Goal: Task Accomplishment & Management: Complete application form

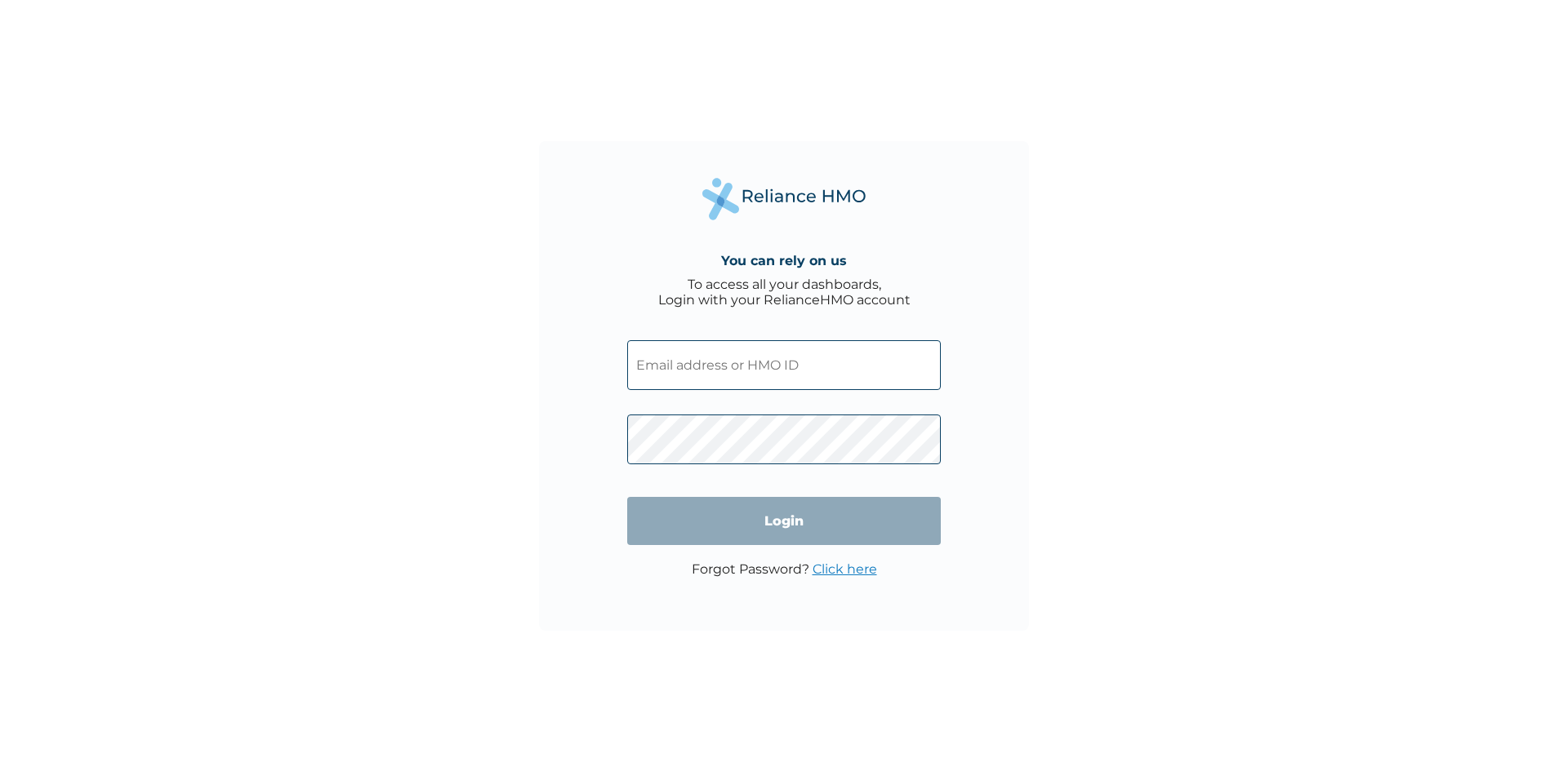
type input "lra/10022/a"
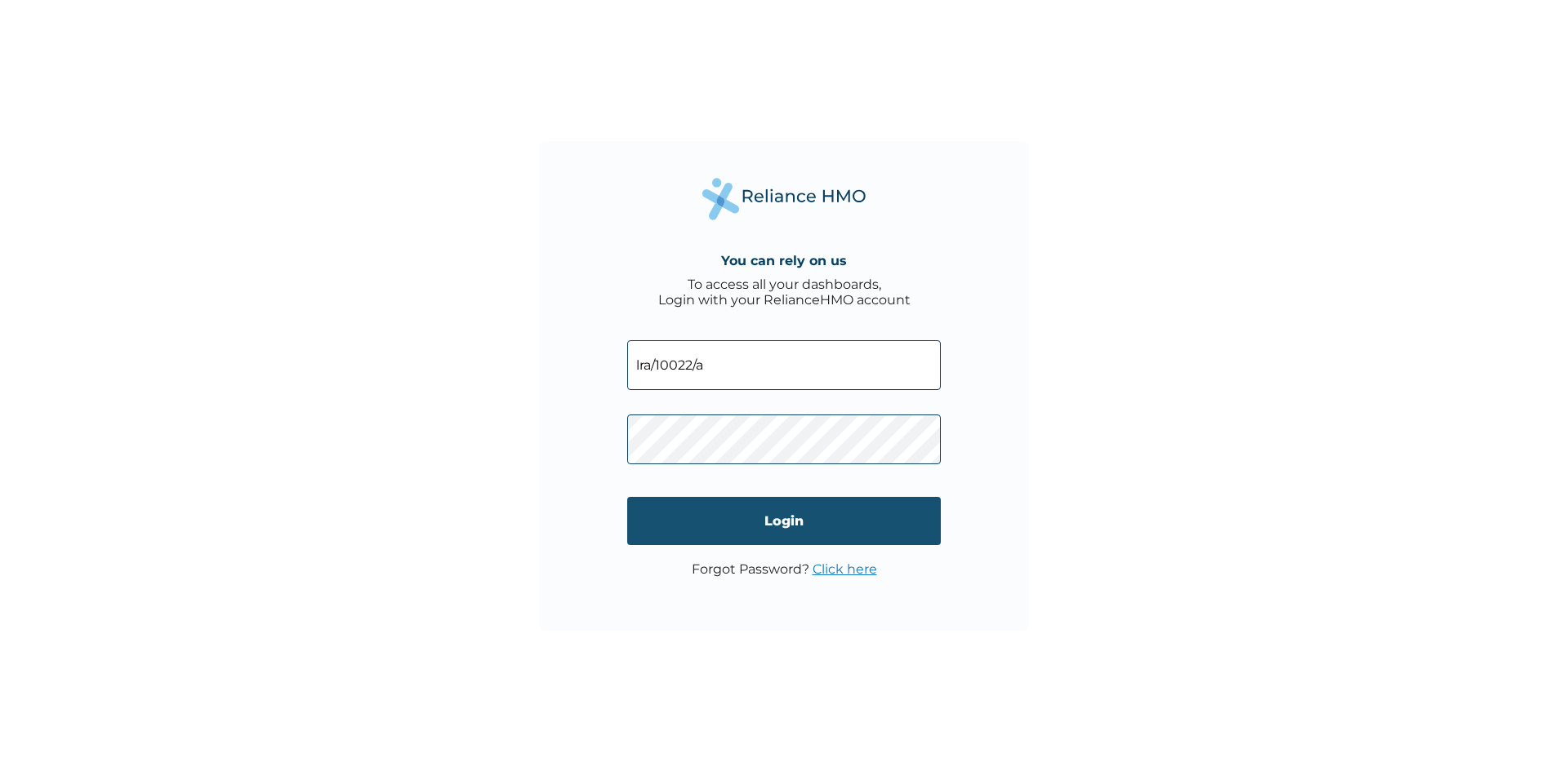
click at [828, 512] on input "Login" at bounding box center [784, 521] width 314 height 48
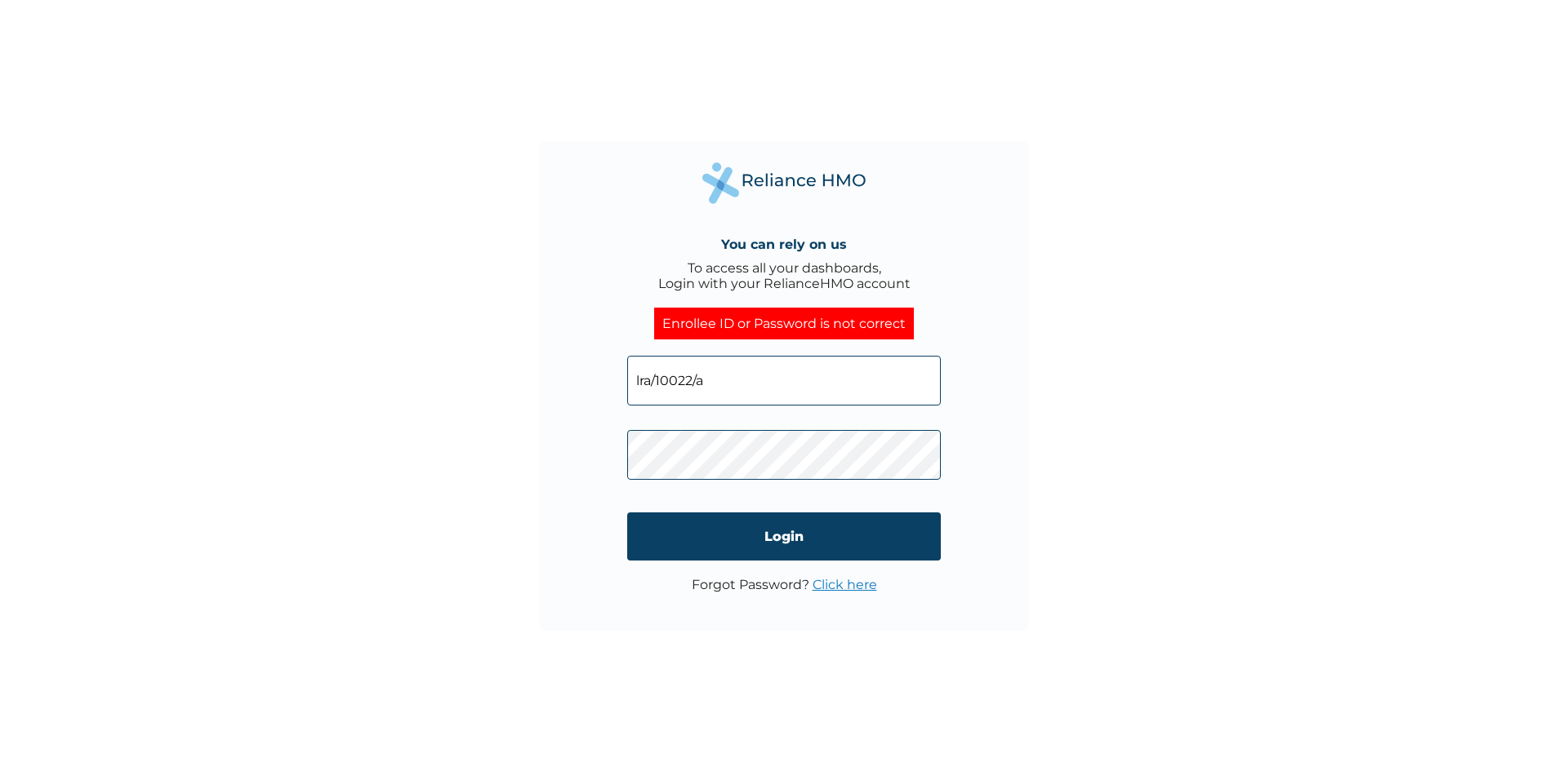
click at [843, 362] on input "lra/10022/a" at bounding box center [784, 381] width 314 height 50
click at [807, 550] on input "Login" at bounding box center [784, 537] width 314 height 48
click at [715, 383] on input "lra/10022/a" at bounding box center [784, 381] width 314 height 50
type input "l"
type input "LRA/10022/a"
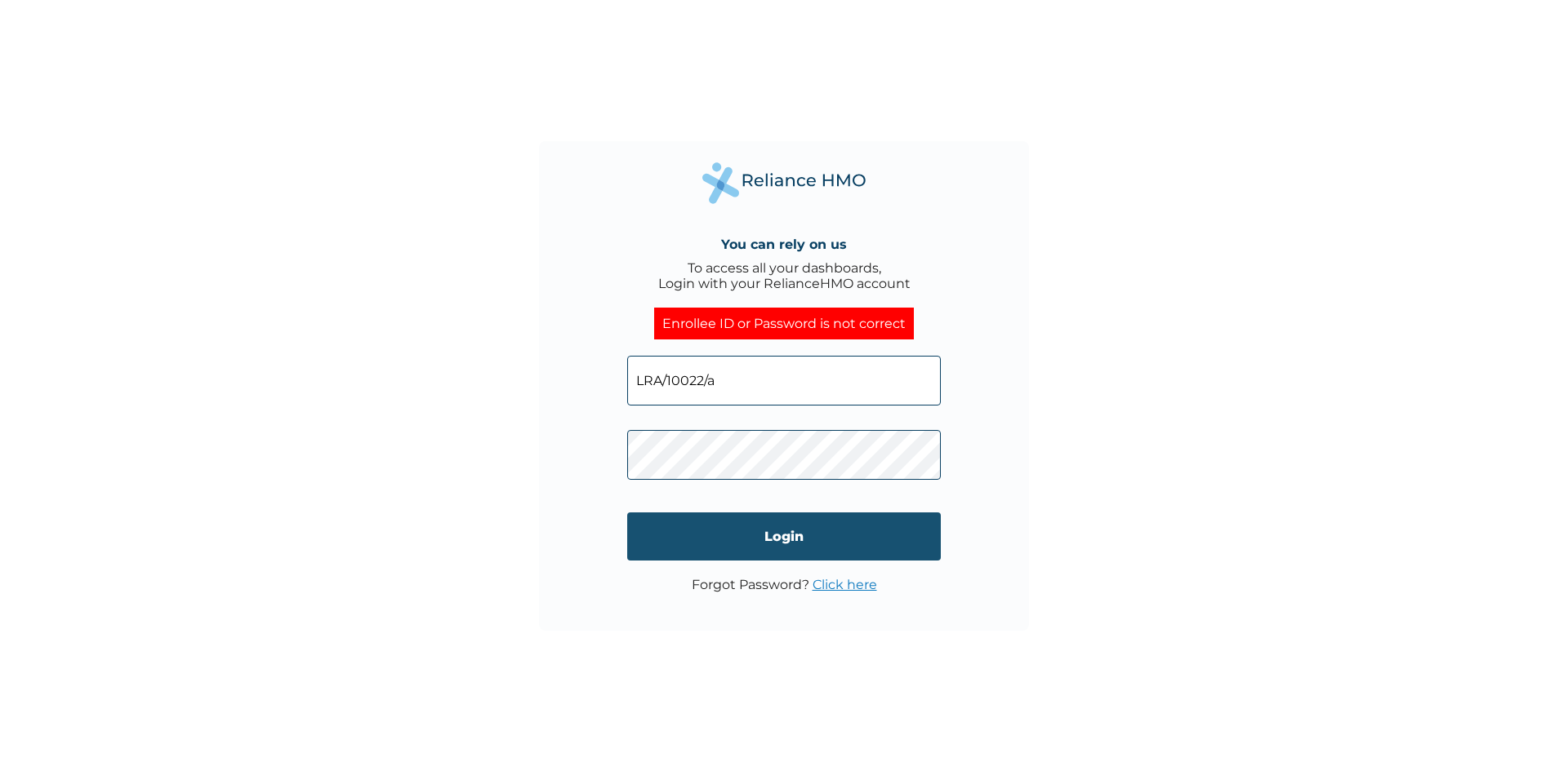
click at [671, 556] on input "Login" at bounding box center [784, 537] width 314 height 48
click at [837, 584] on link "Click here" at bounding box center [844, 584] width 64 height 16
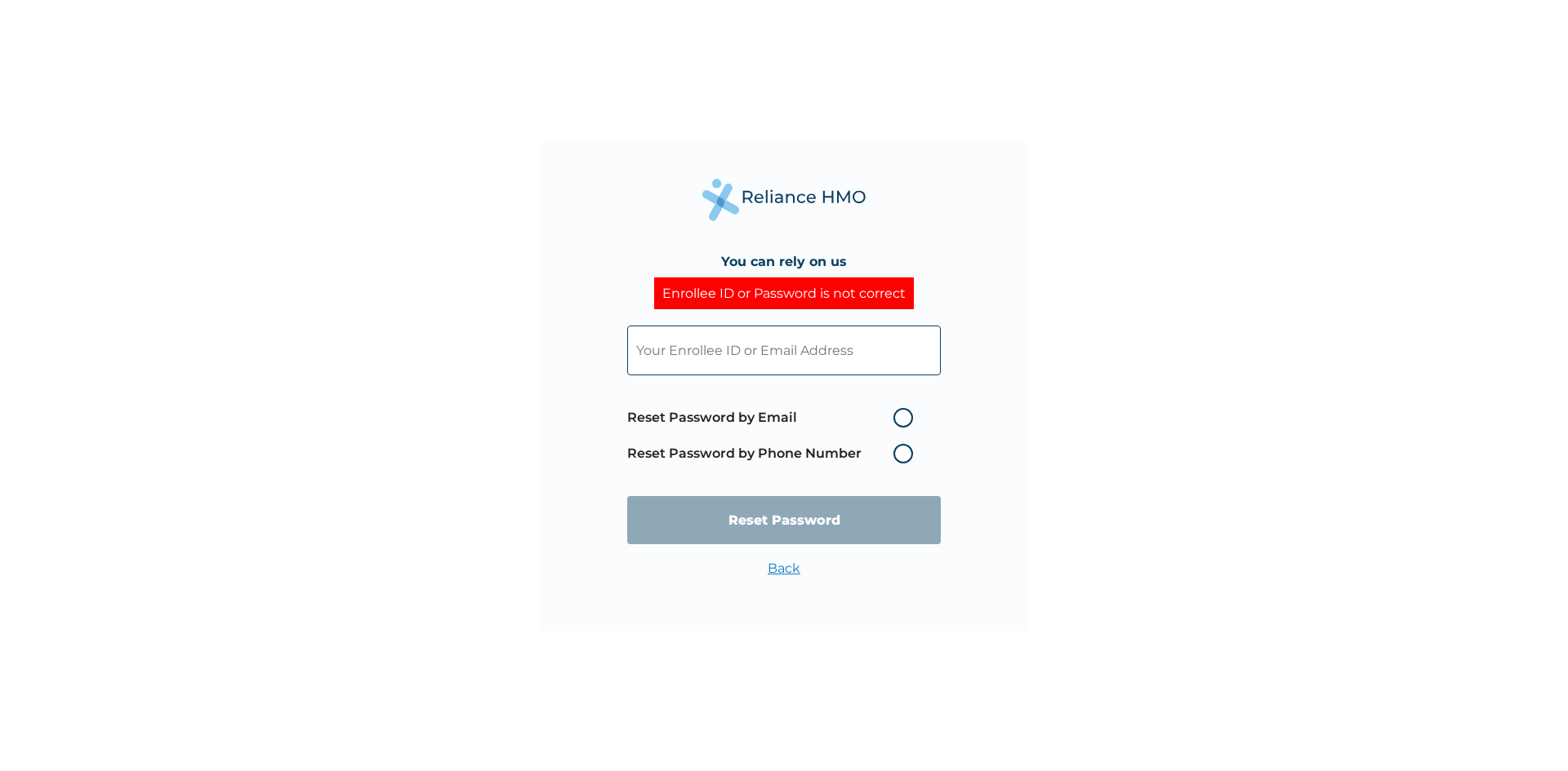
click at [903, 413] on label "Reset Password by Email" at bounding box center [774, 418] width 294 height 20
click at [897, 413] on input "Reset Password by Email" at bounding box center [883, 418] width 26 height 26
radio input "true"
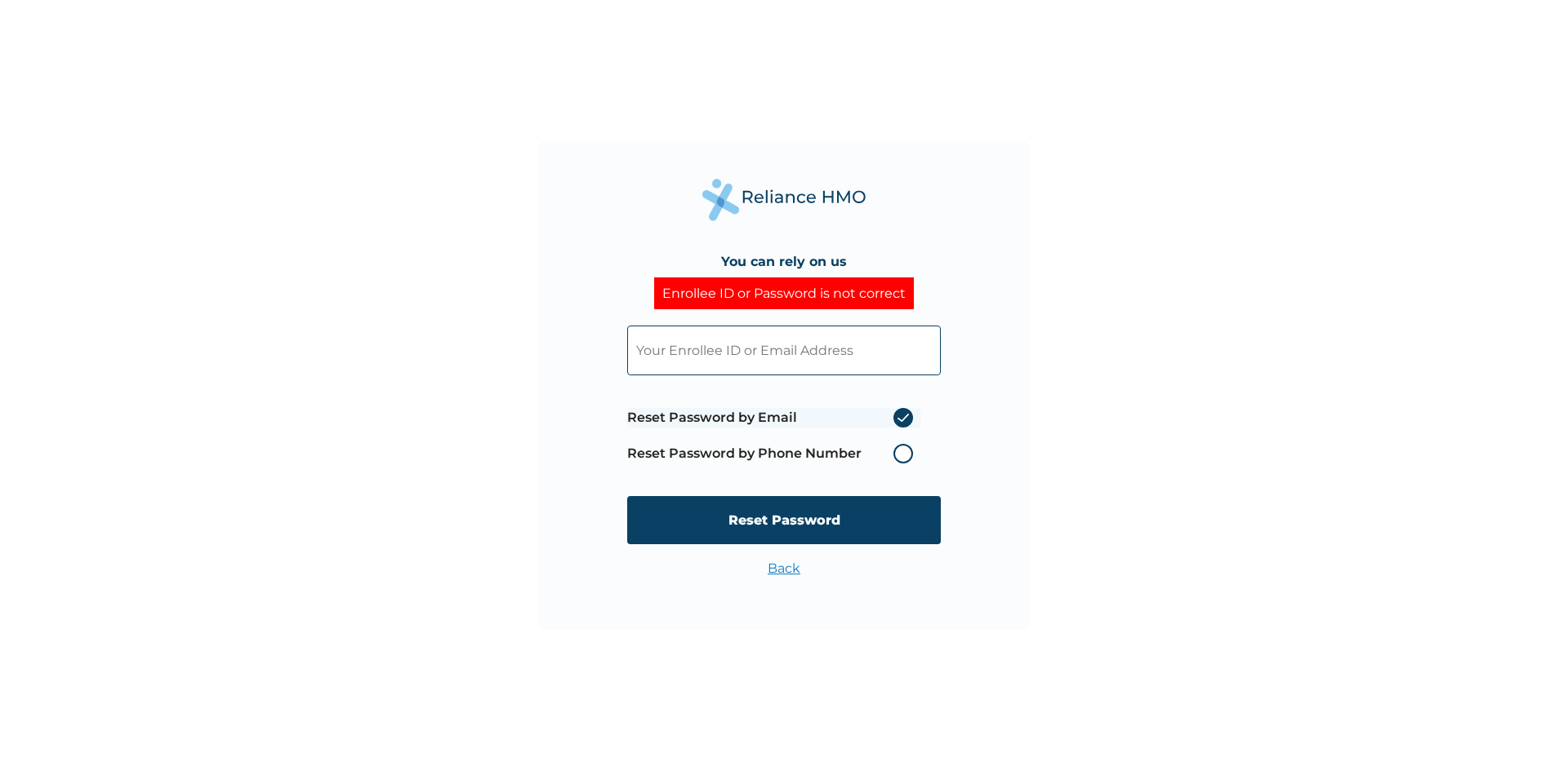
click at [831, 361] on input "text" at bounding box center [784, 351] width 314 height 50
click at [724, 334] on input "text" at bounding box center [784, 351] width 314 height 50
type input "M"
type input "musbauabiola123@gmail.com"
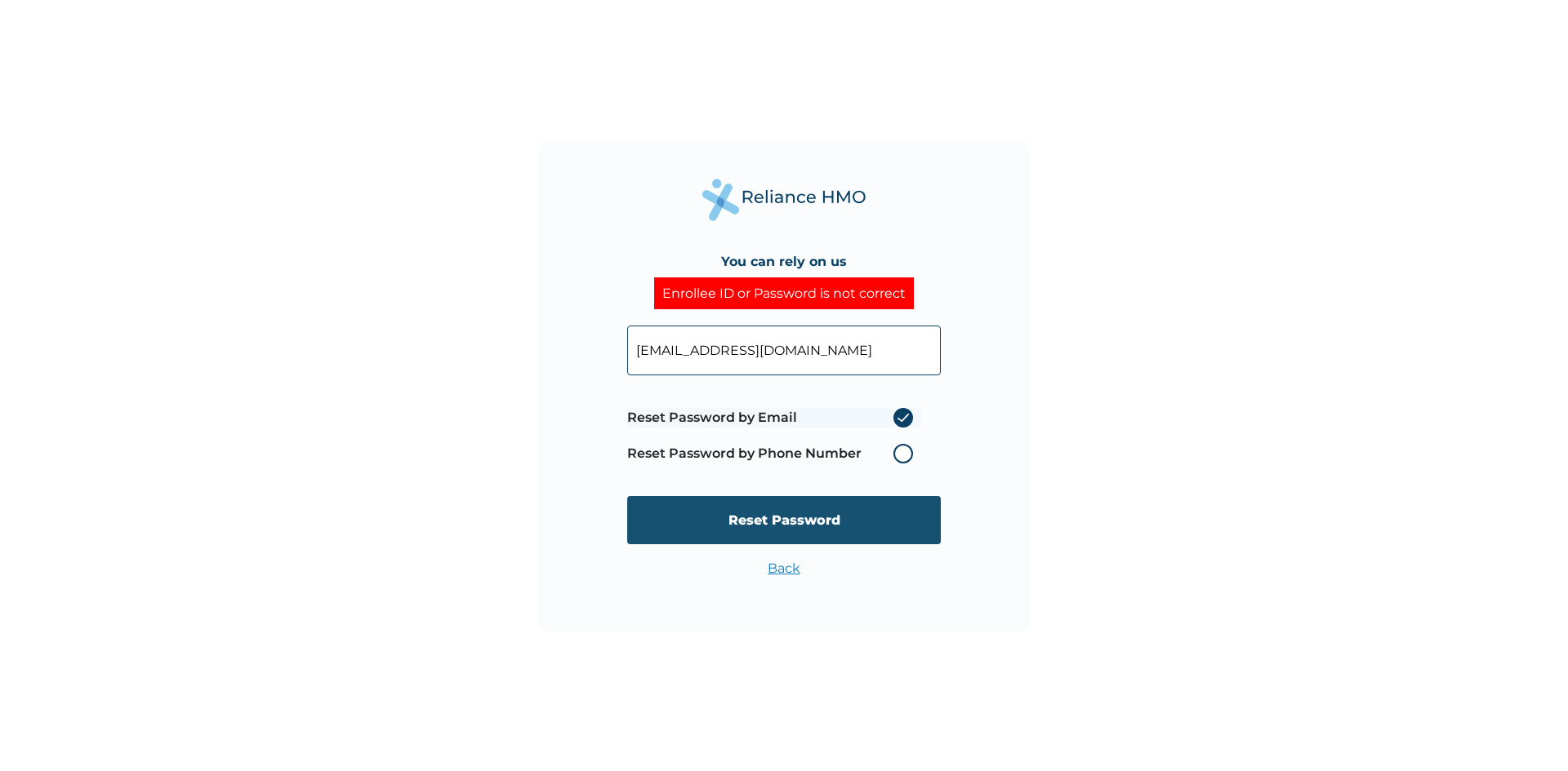
click at [782, 523] on input "Reset Password" at bounding box center [784, 520] width 314 height 48
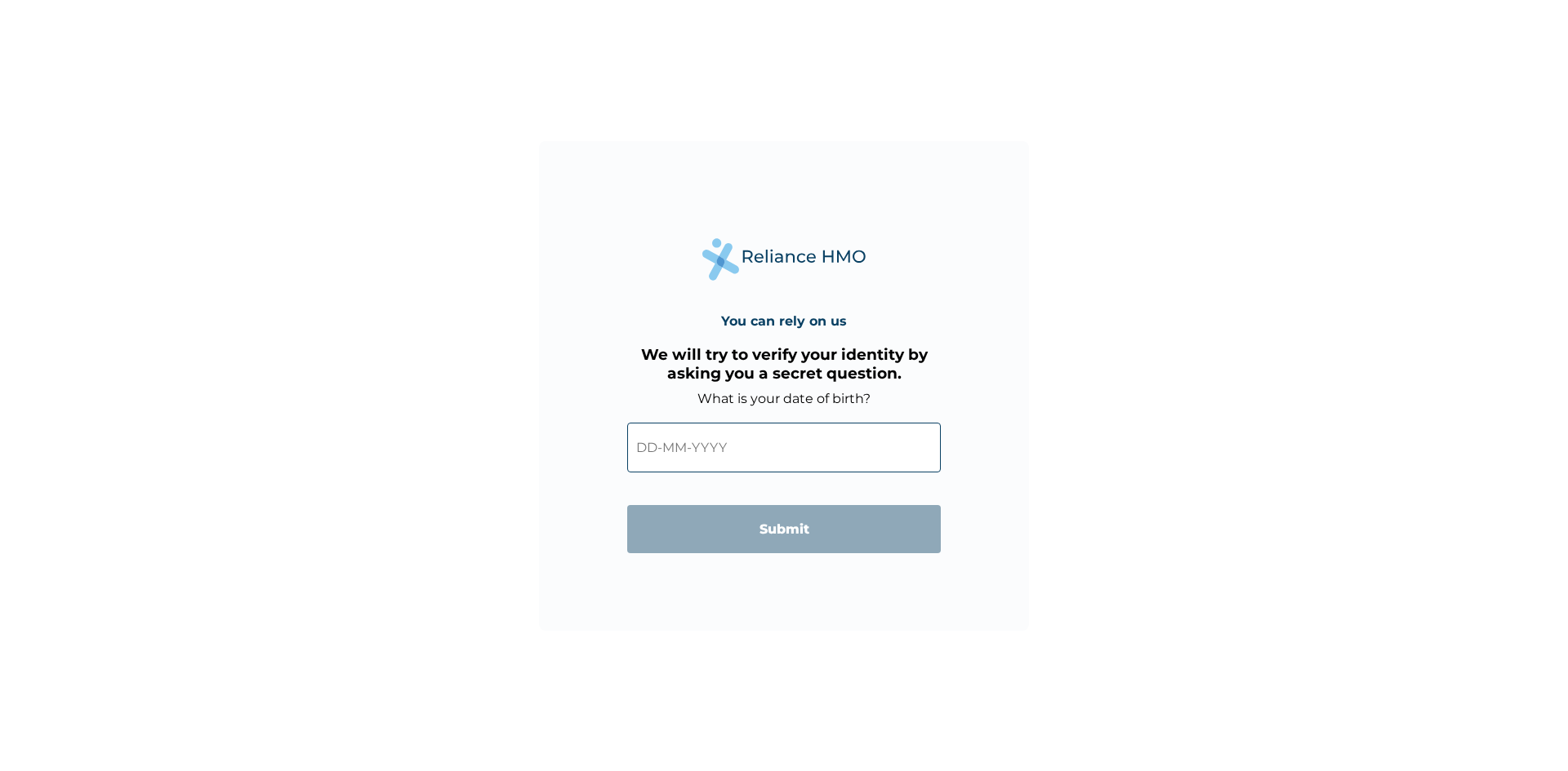
click at [649, 447] on input "text" at bounding box center [784, 448] width 314 height 50
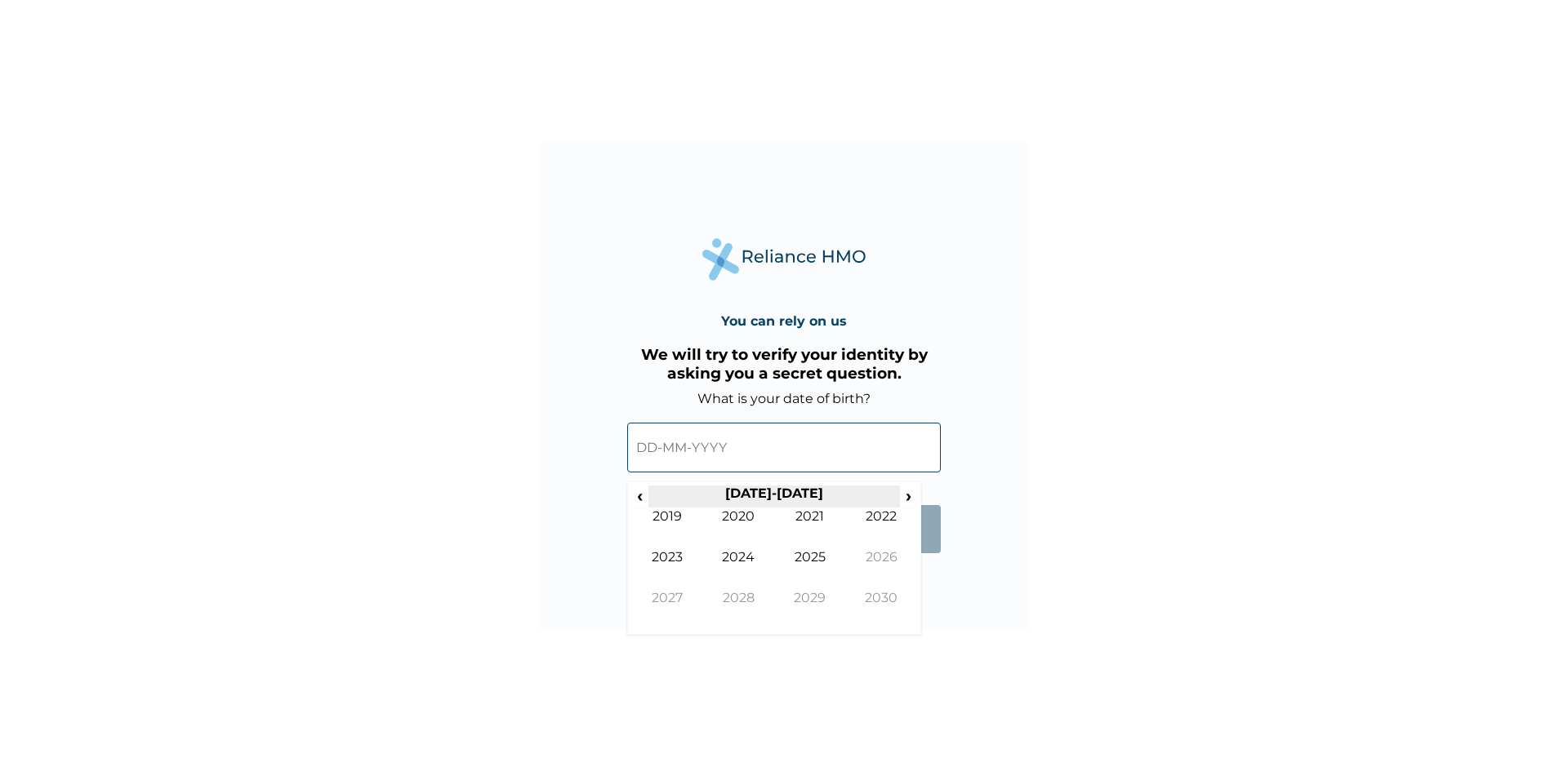
click at [780, 489] on th "2020-2029" at bounding box center [774, 497] width 251 height 23
click at [641, 500] on span "‹" at bounding box center [640, 496] width 18 height 20
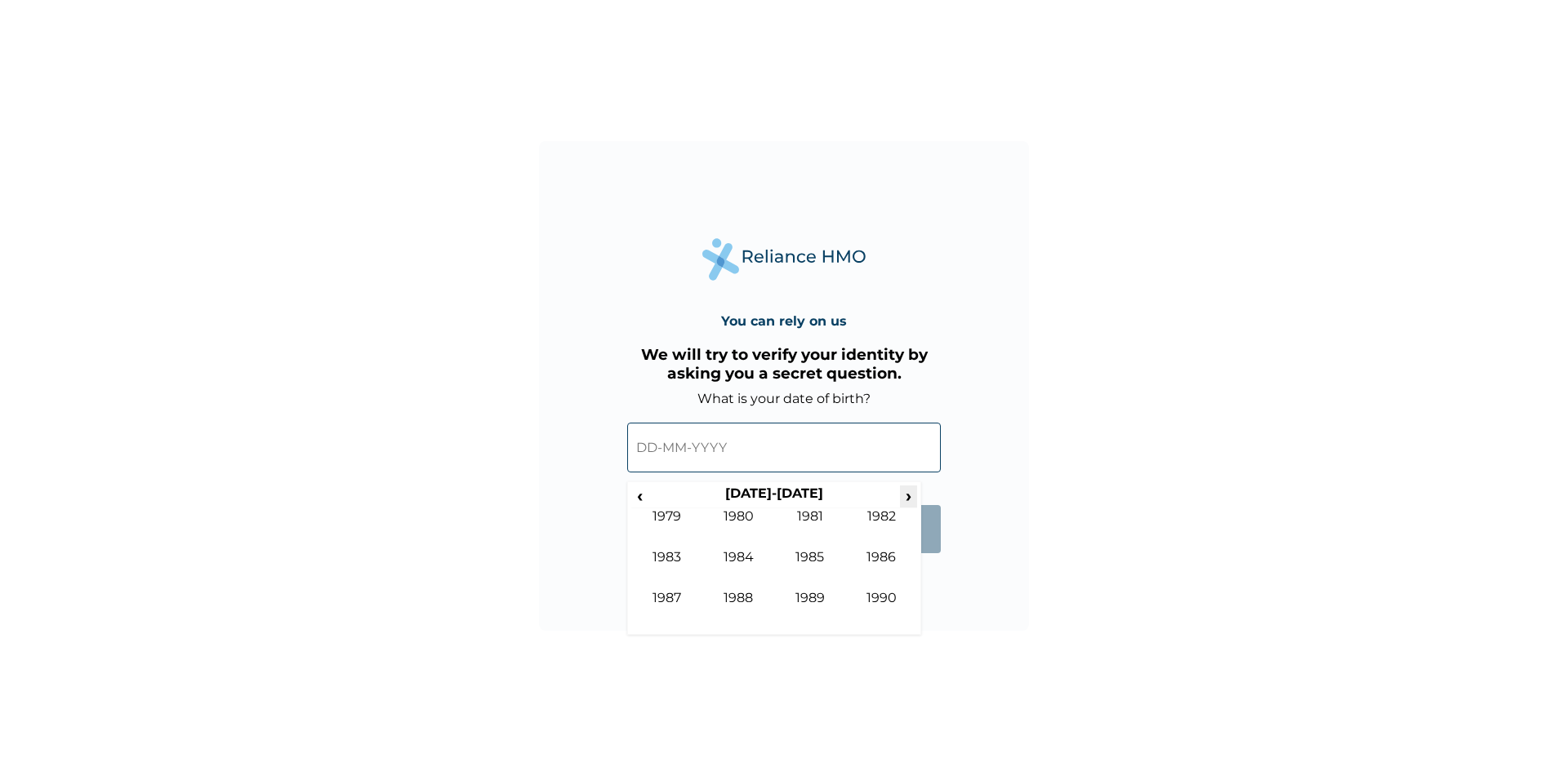
click at [908, 505] on span "›" at bounding box center [909, 496] width 18 height 20
click at [862, 527] on td "2002" at bounding box center [882, 528] width 72 height 41
click at [750, 560] on td "Jun" at bounding box center [739, 569] width 72 height 41
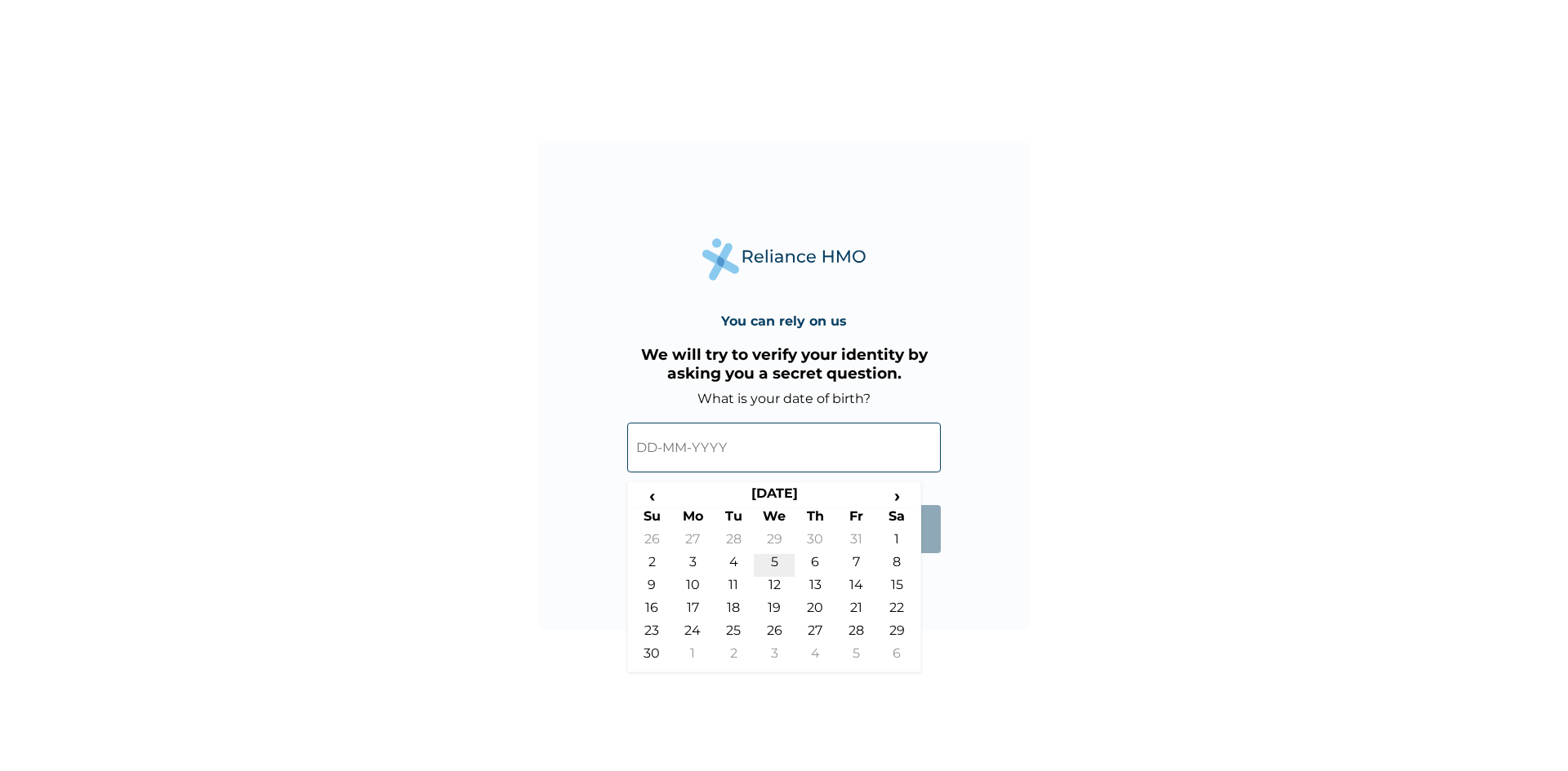
click at [779, 558] on td "5" at bounding box center [774, 565] width 41 height 23
type input "05-06-2002"
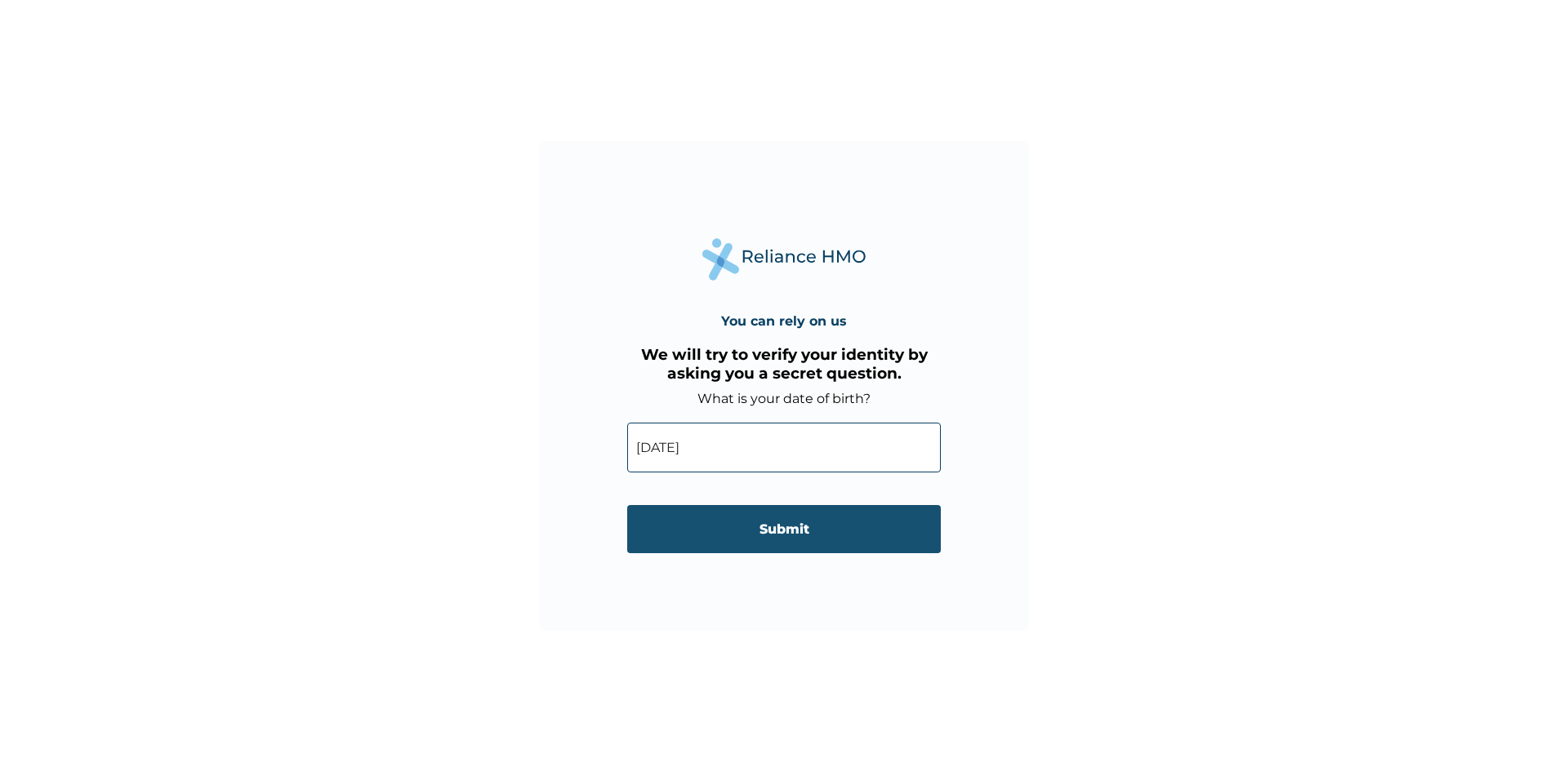
click at [806, 528] on input "Submit" at bounding box center [784, 529] width 314 height 48
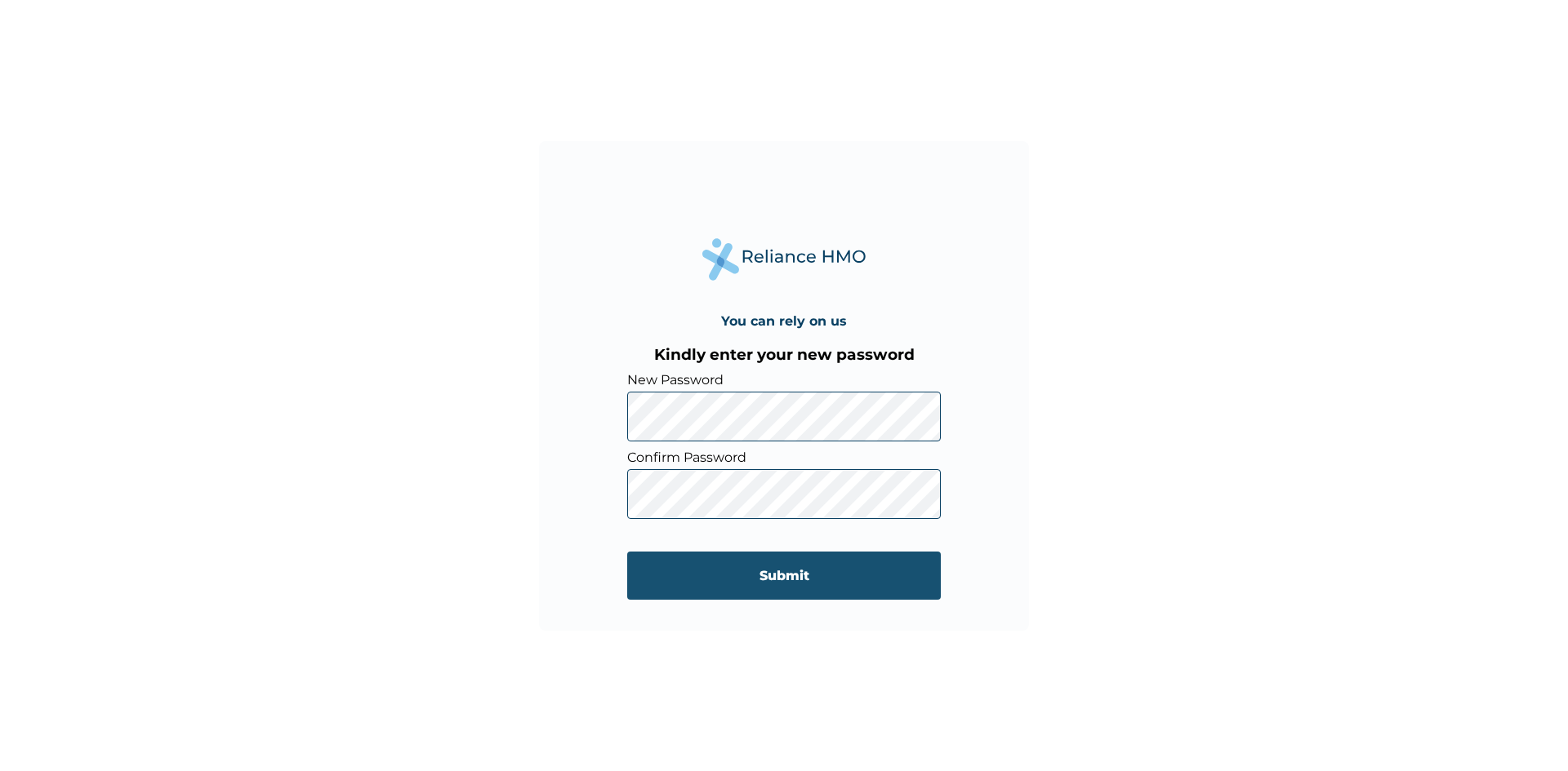
click at [666, 576] on input "Submit" at bounding box center [784, 576] width 314 height 48
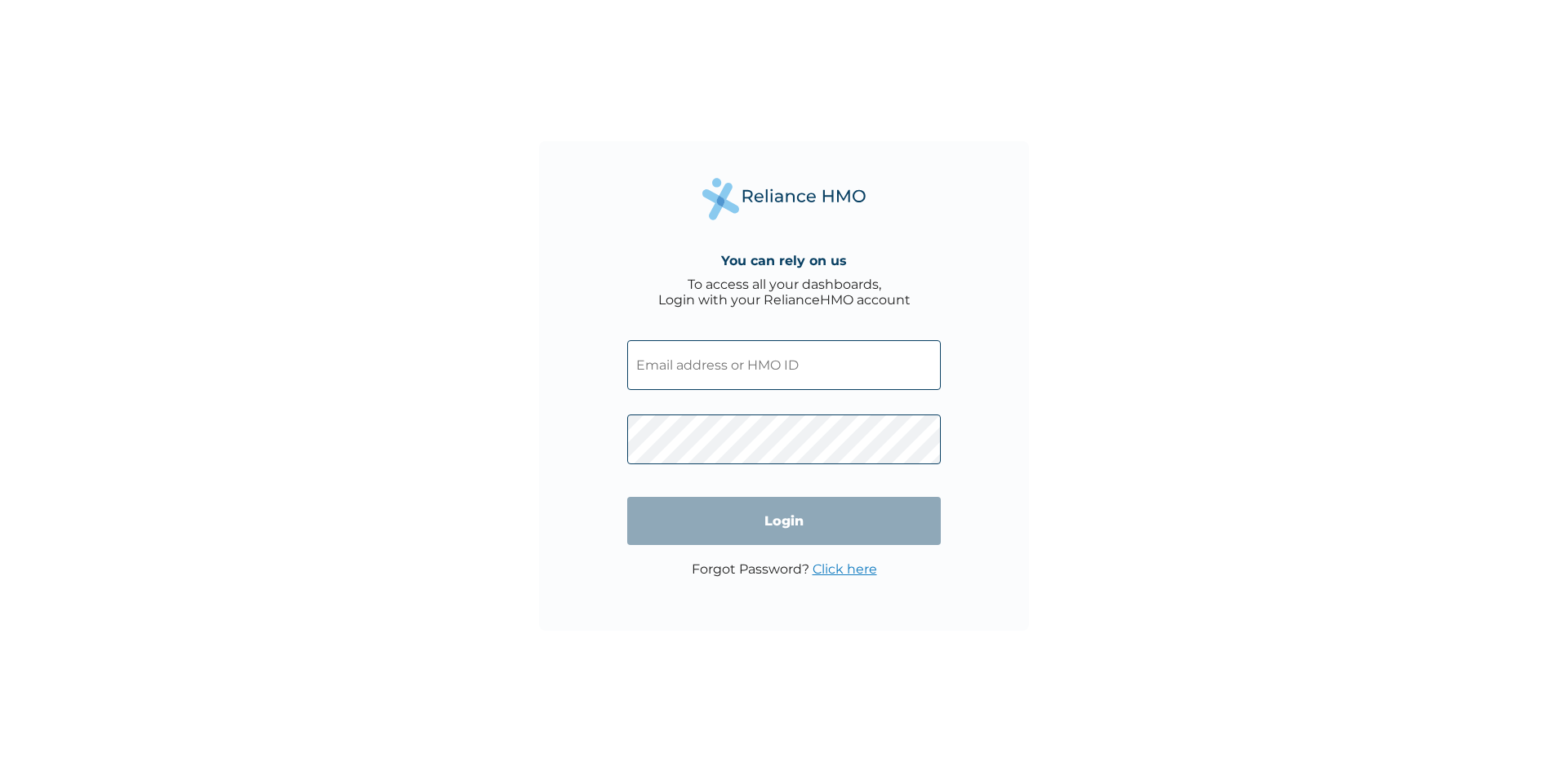
type input "lra/10022/a"
click at [712, 519] on input "Login" at bounding box center [784, 521] width 314 height 48
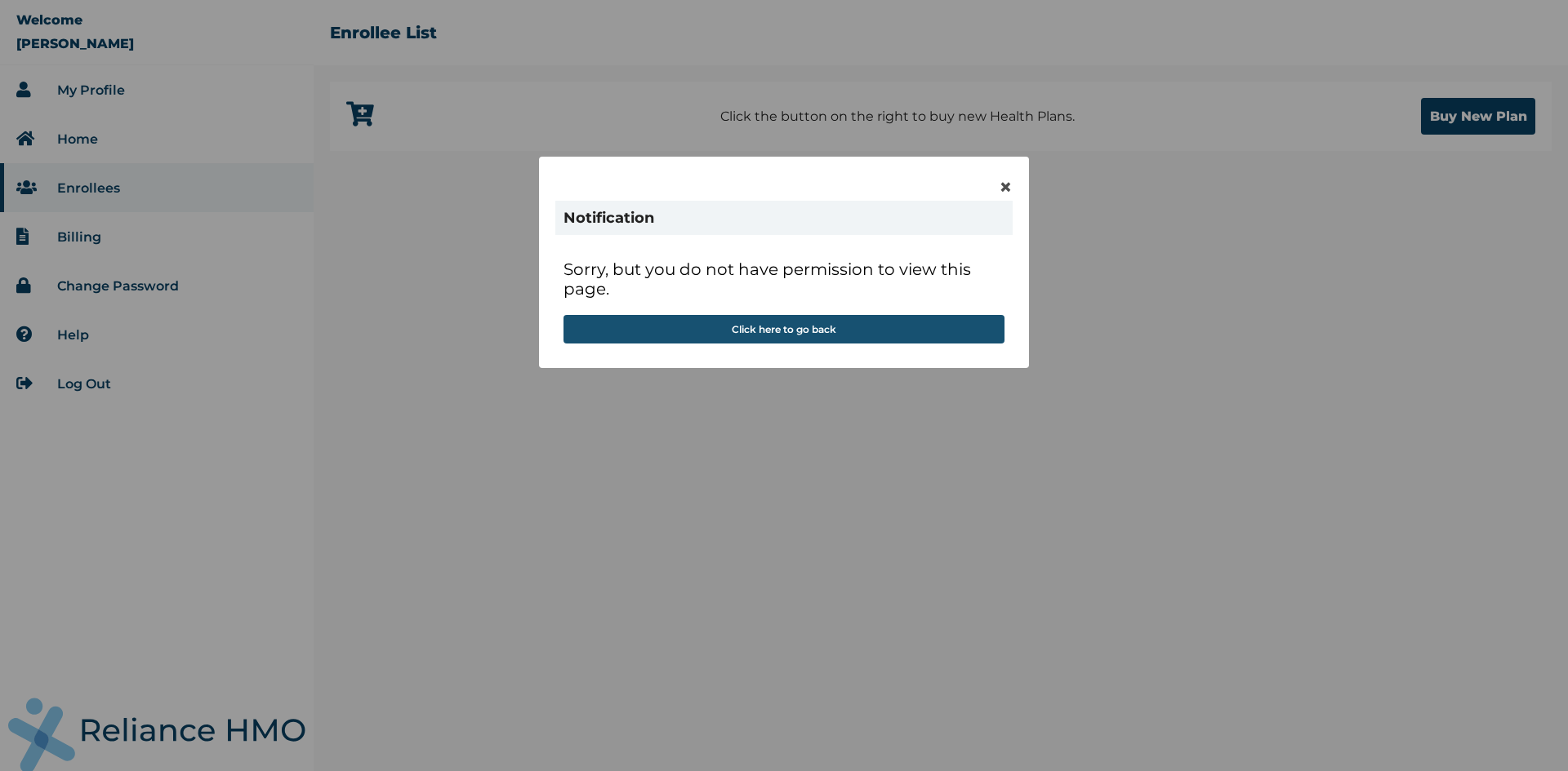
click at [817, 328] on button "Click here to go back" at bounding box center [784, 329] width 441 height 28
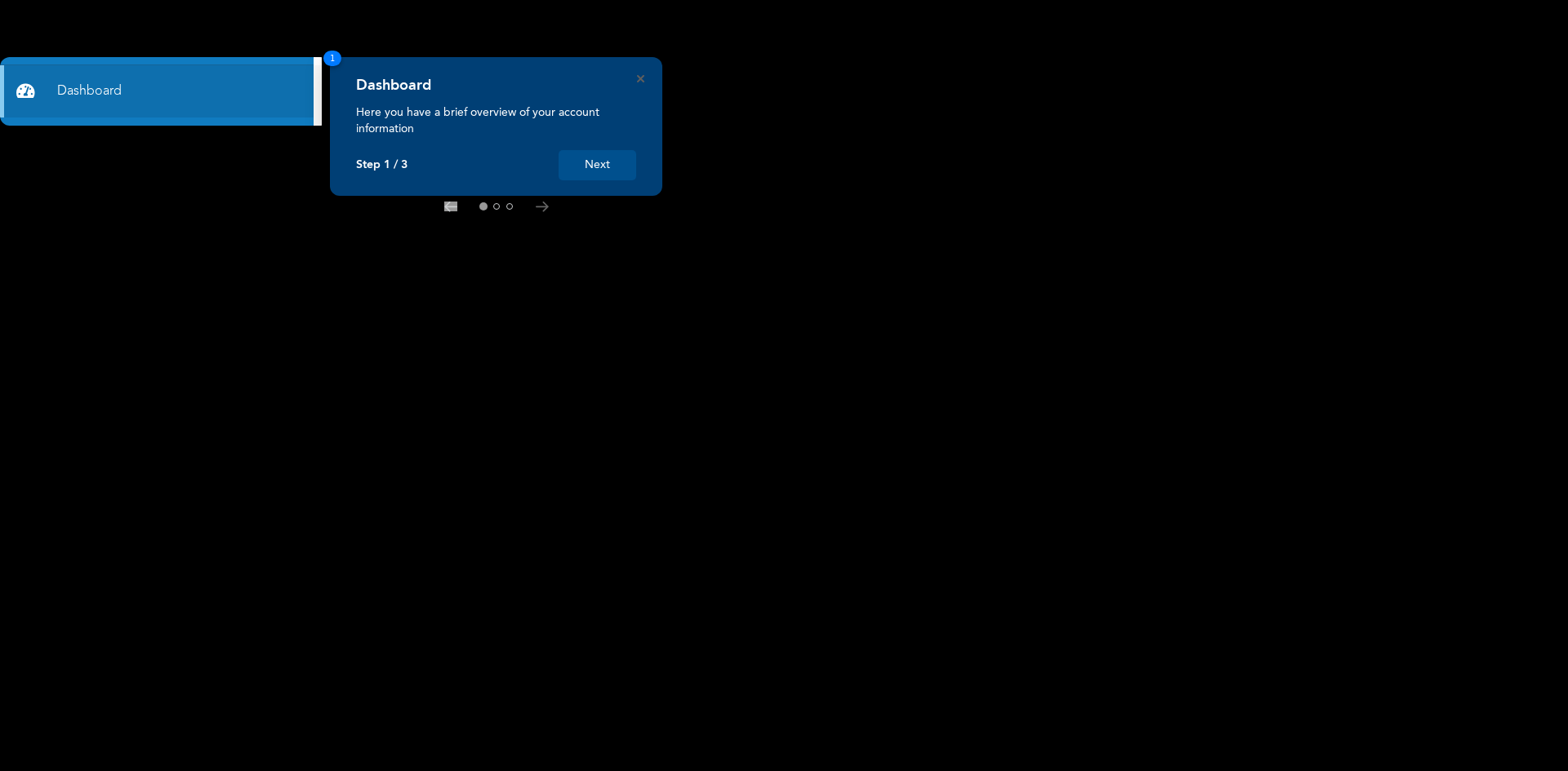
click at [589, 173] on button "Next" at bounding box center [597, 165] width 78 height 30
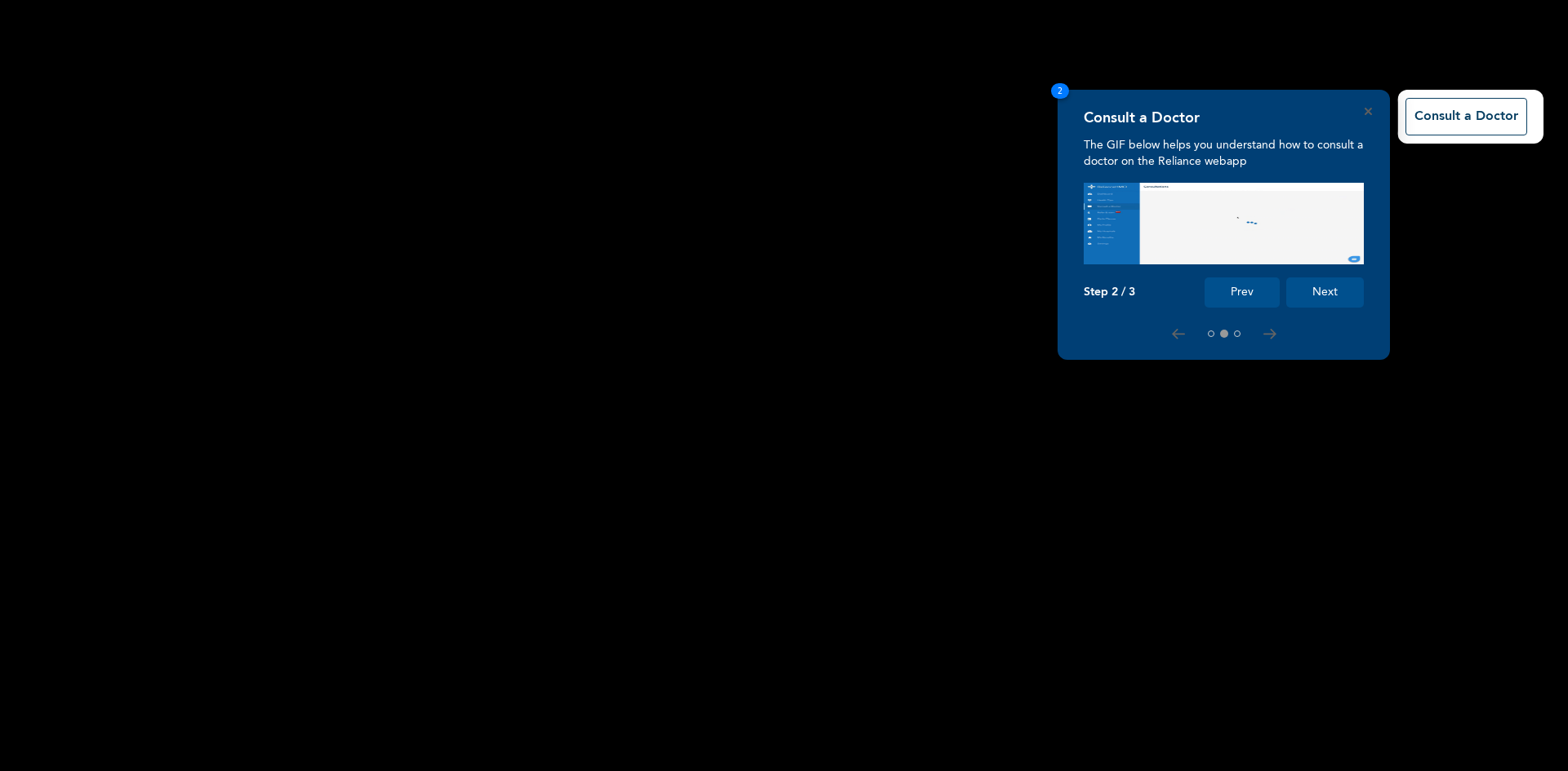
click at [1338, 295] on button "Next" at bounding box center [1324, 293] width 78 height 30
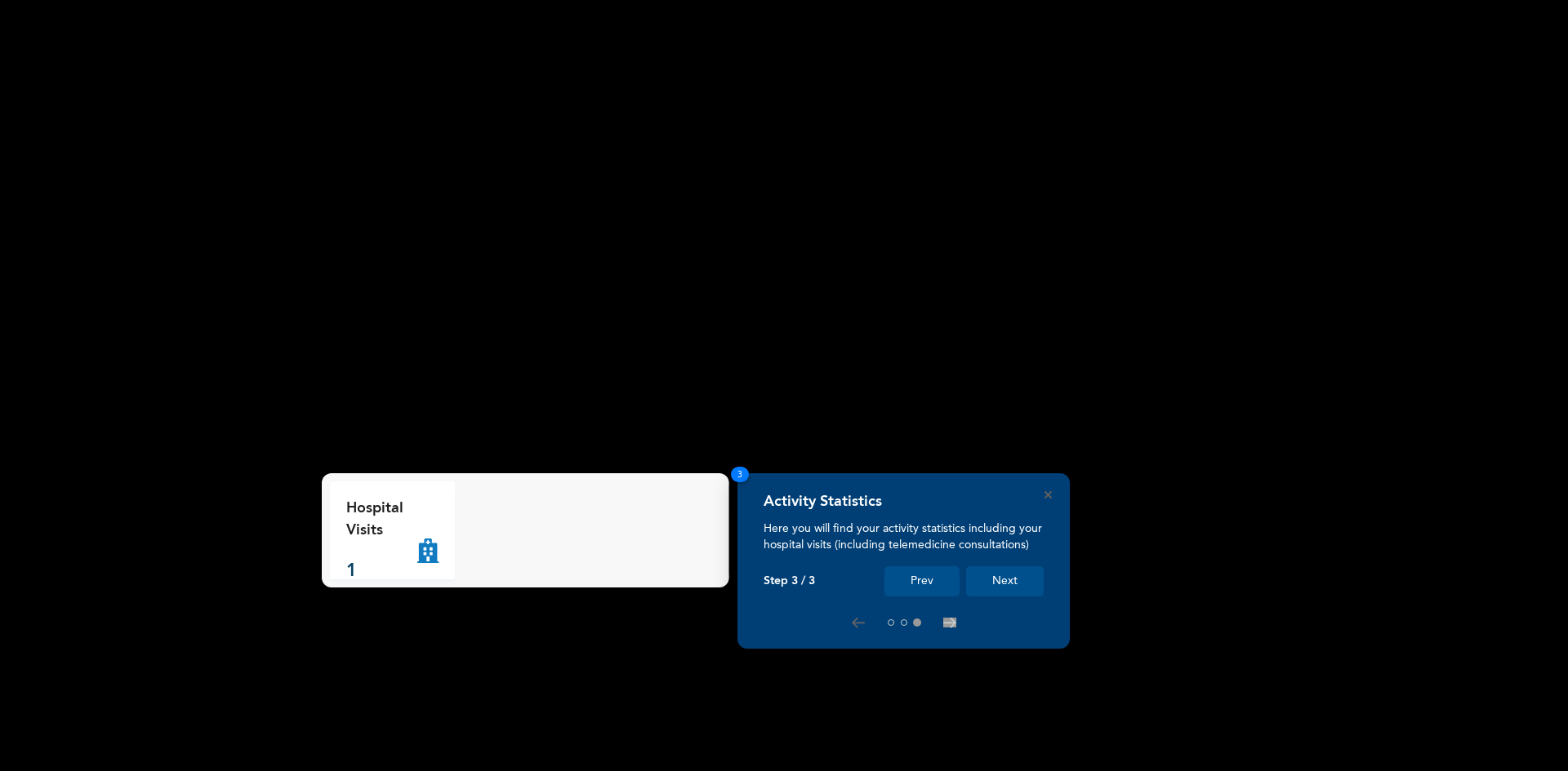
click at [1009, 584] on button "Next" at bounding box center [1004, 582] width 78 height 30
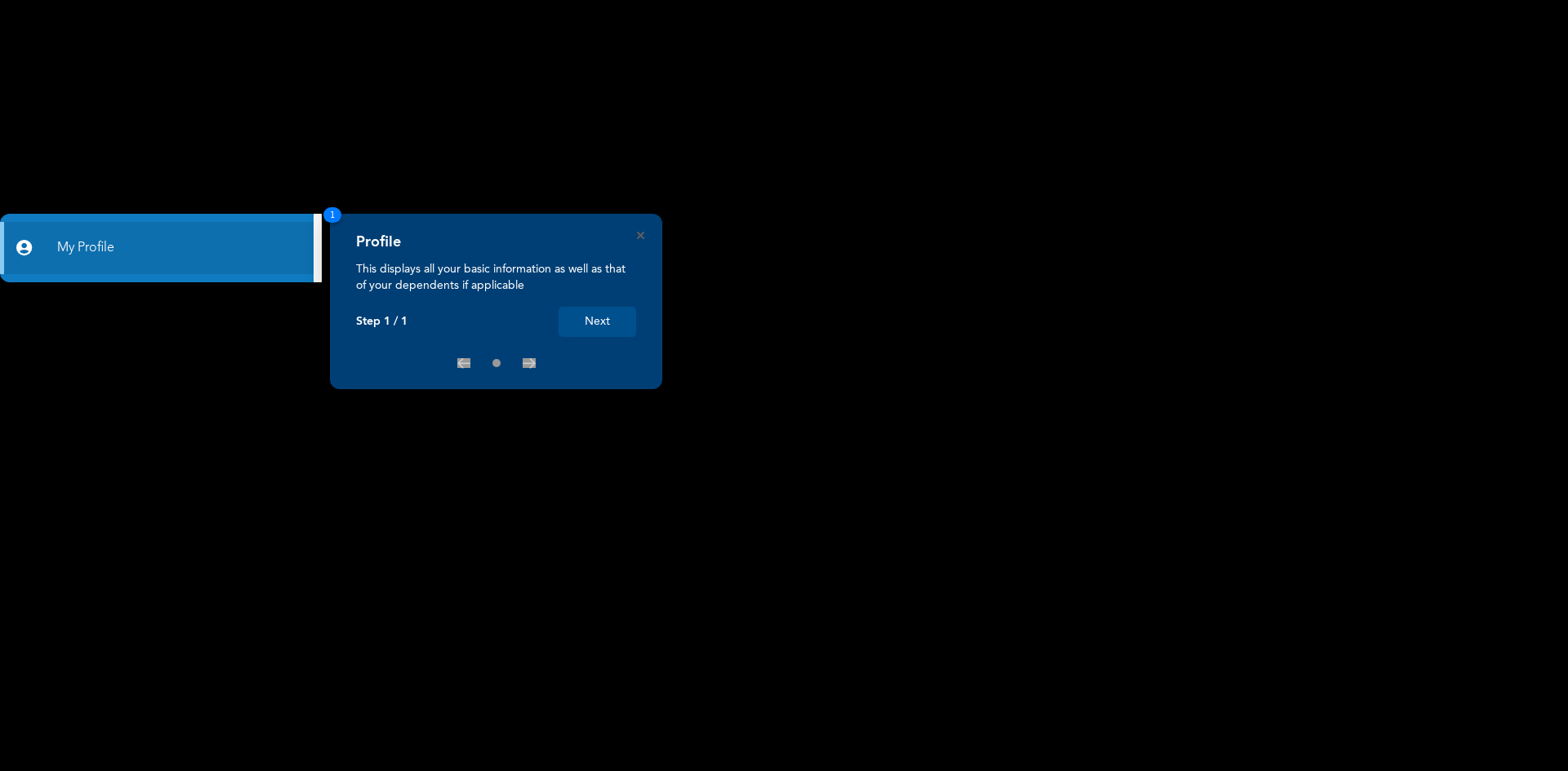
click at [606, 316] on button "Next" at bounding box center [597, 322] width 78 height 30
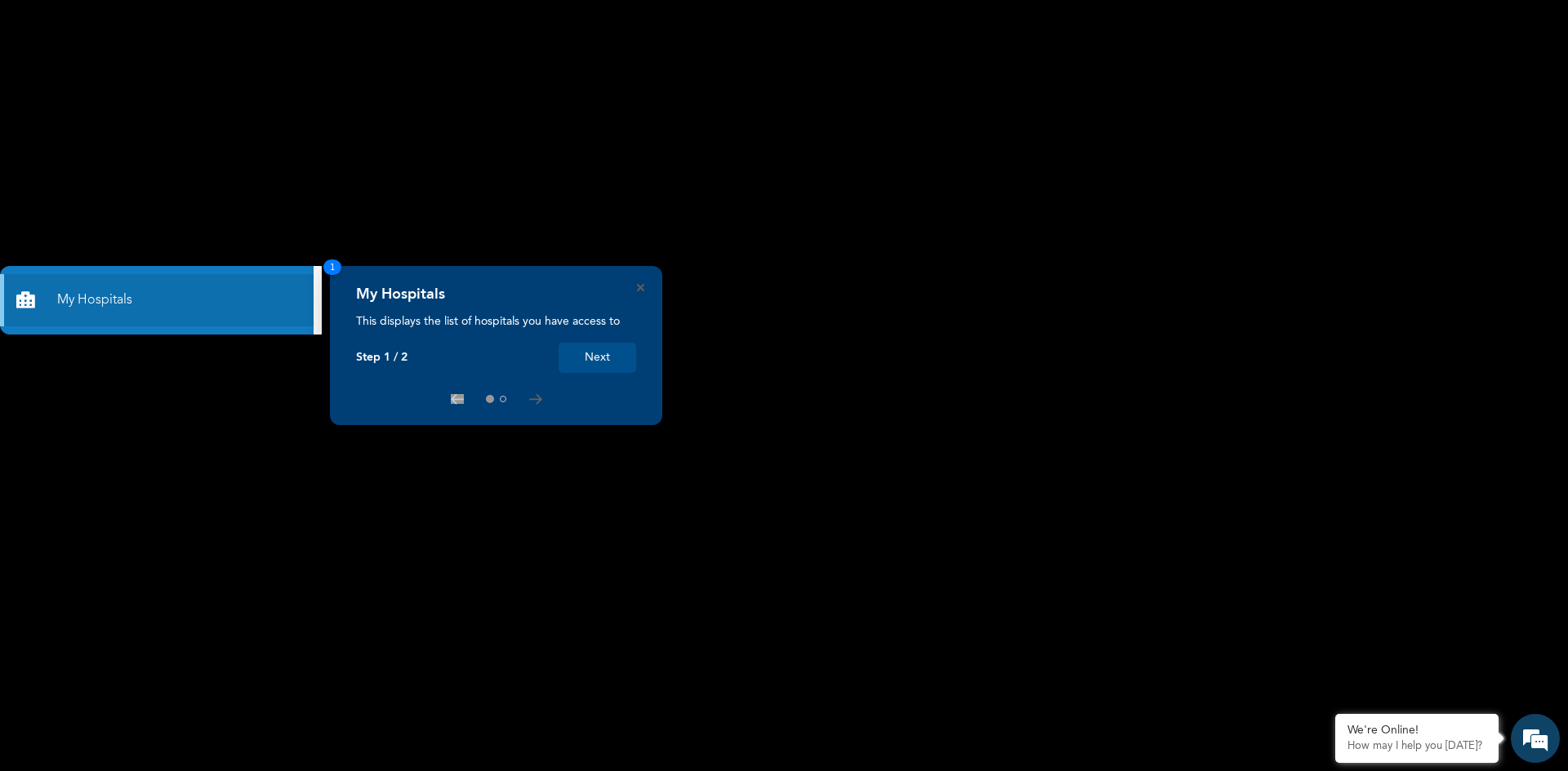
click at [610, 363] on button "Next" at bounding box center [597, 358] width 78 height 30
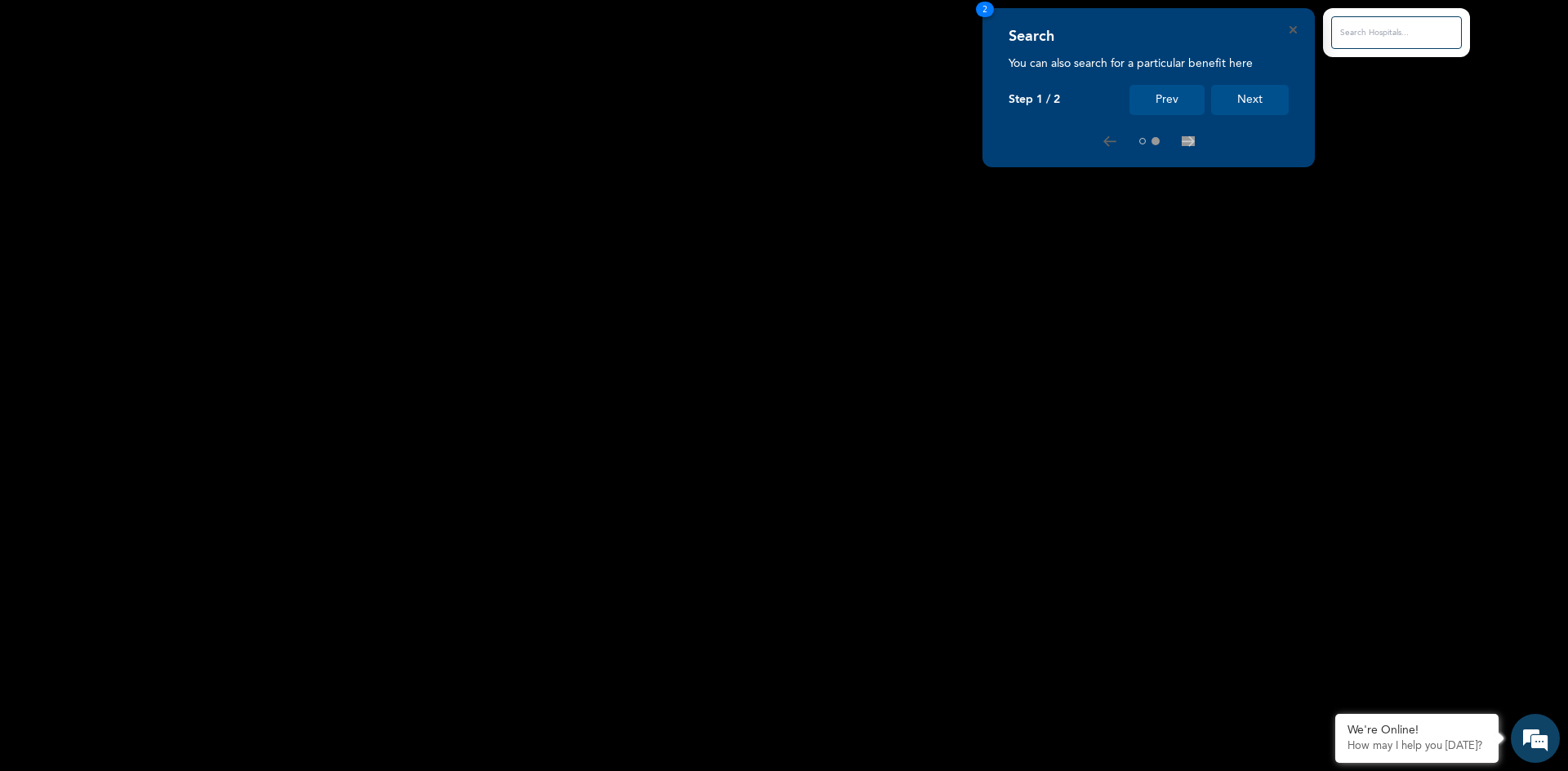
click at [1246, 97] on button "Next" at bounding box center [1249, 100] width 78 height 30
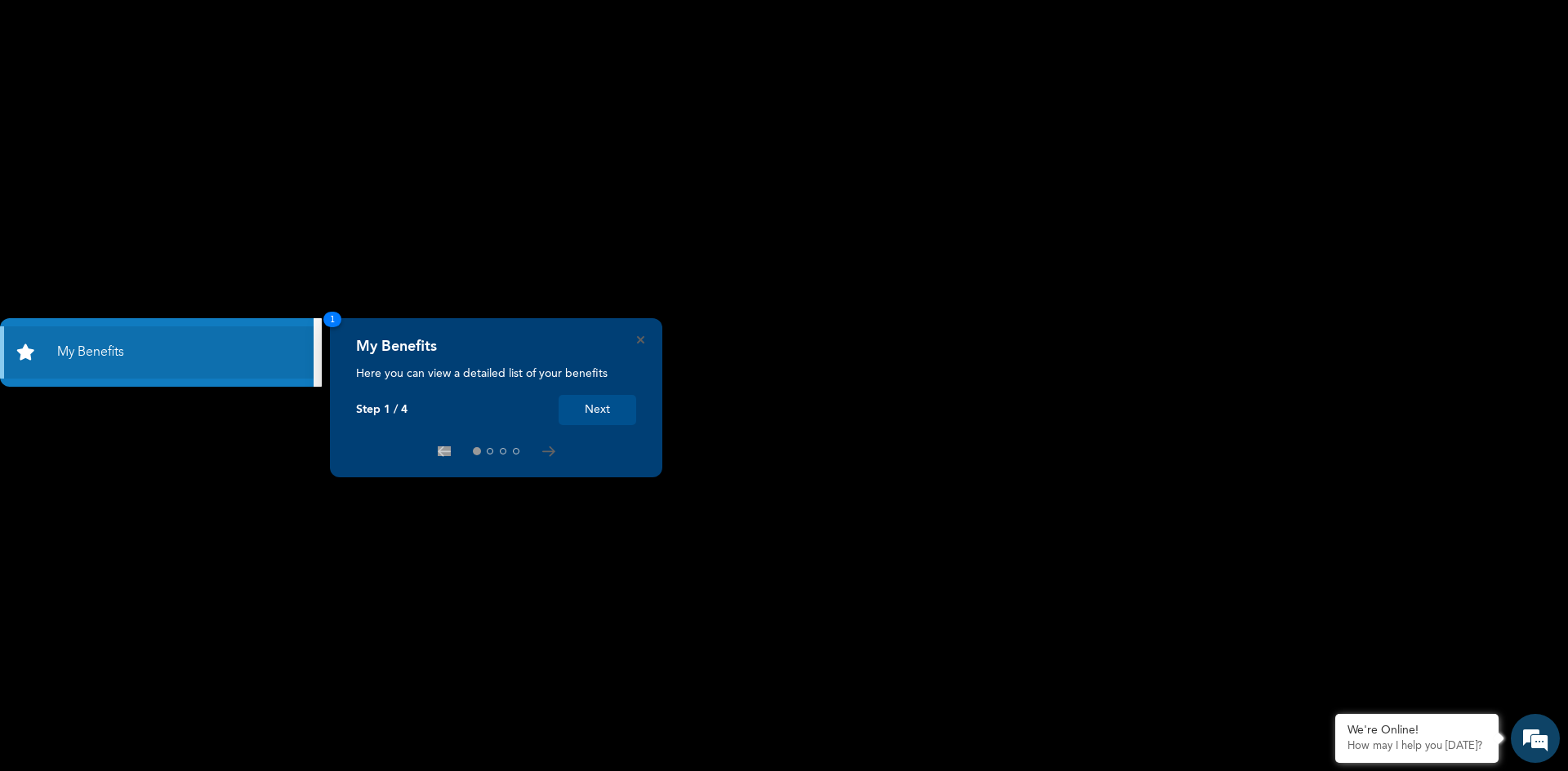
click at [590, 403] on button "Next" at bounding box center [597, 410] width 78 height 30
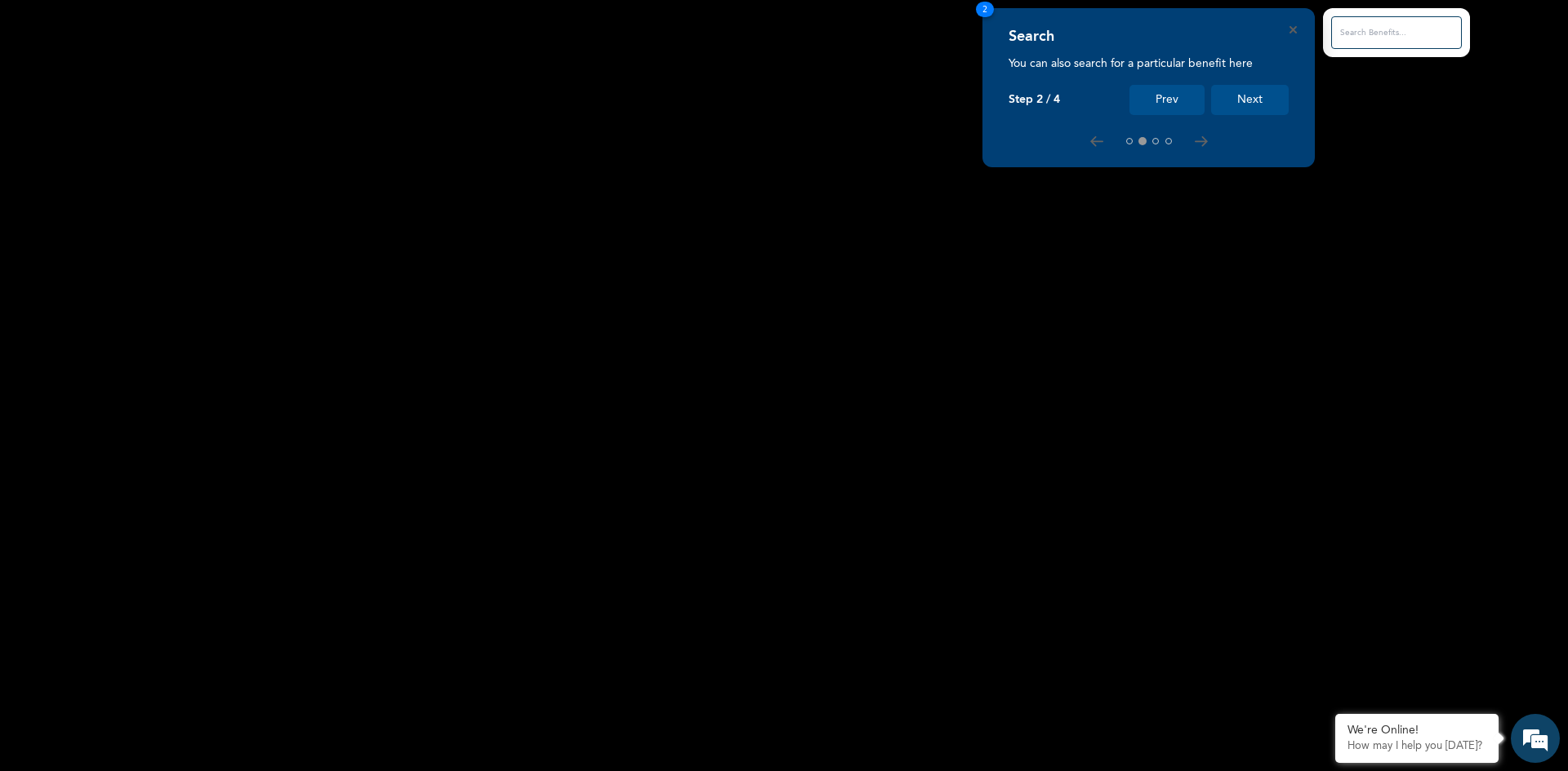
click at [1264, 93] on button "Next" at bounding box center [1249, 100] width 78 height 30
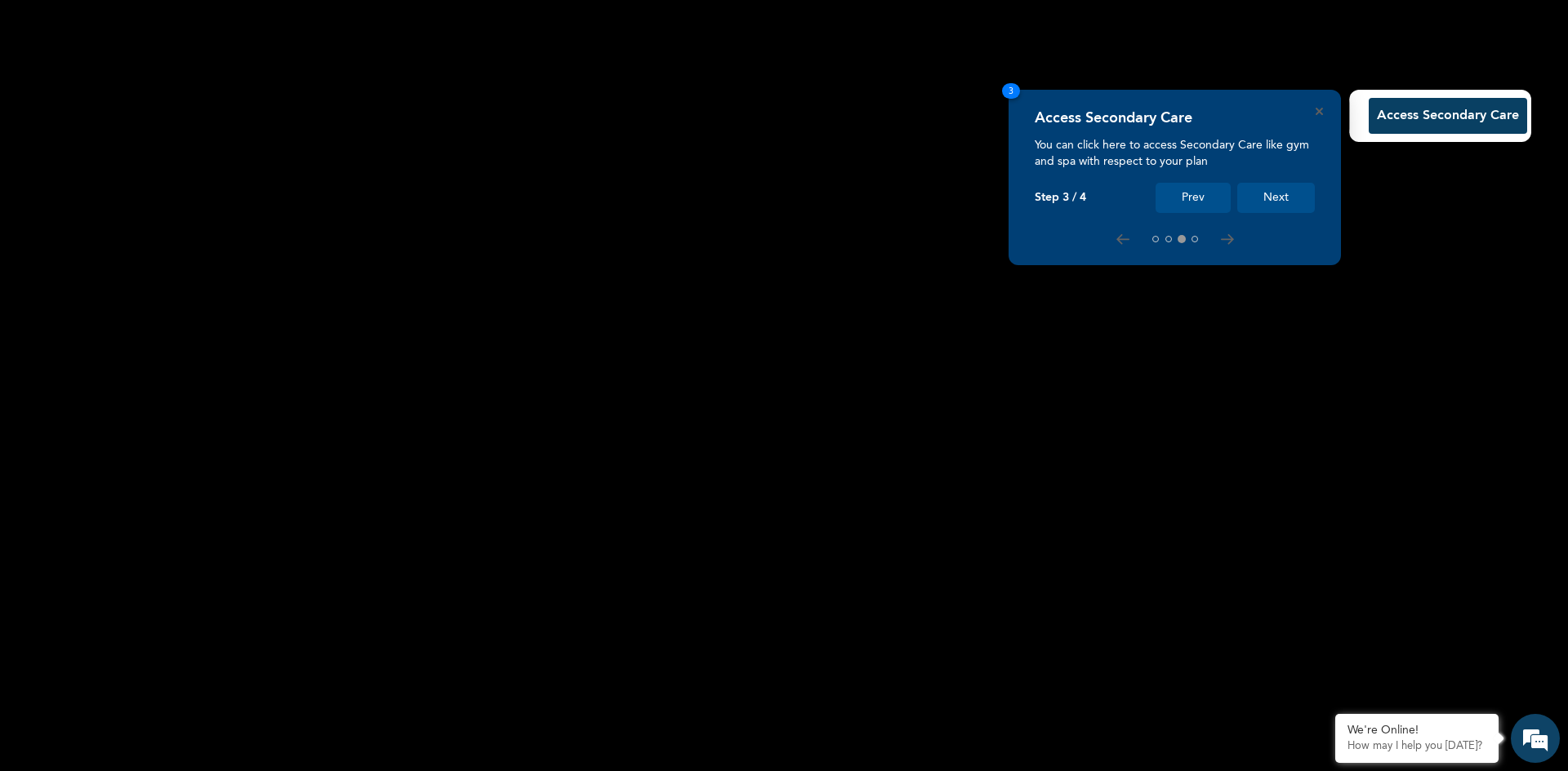
click at [1272, 187] on button "Next" at bounding box center [1276, 198] width 78 height 30
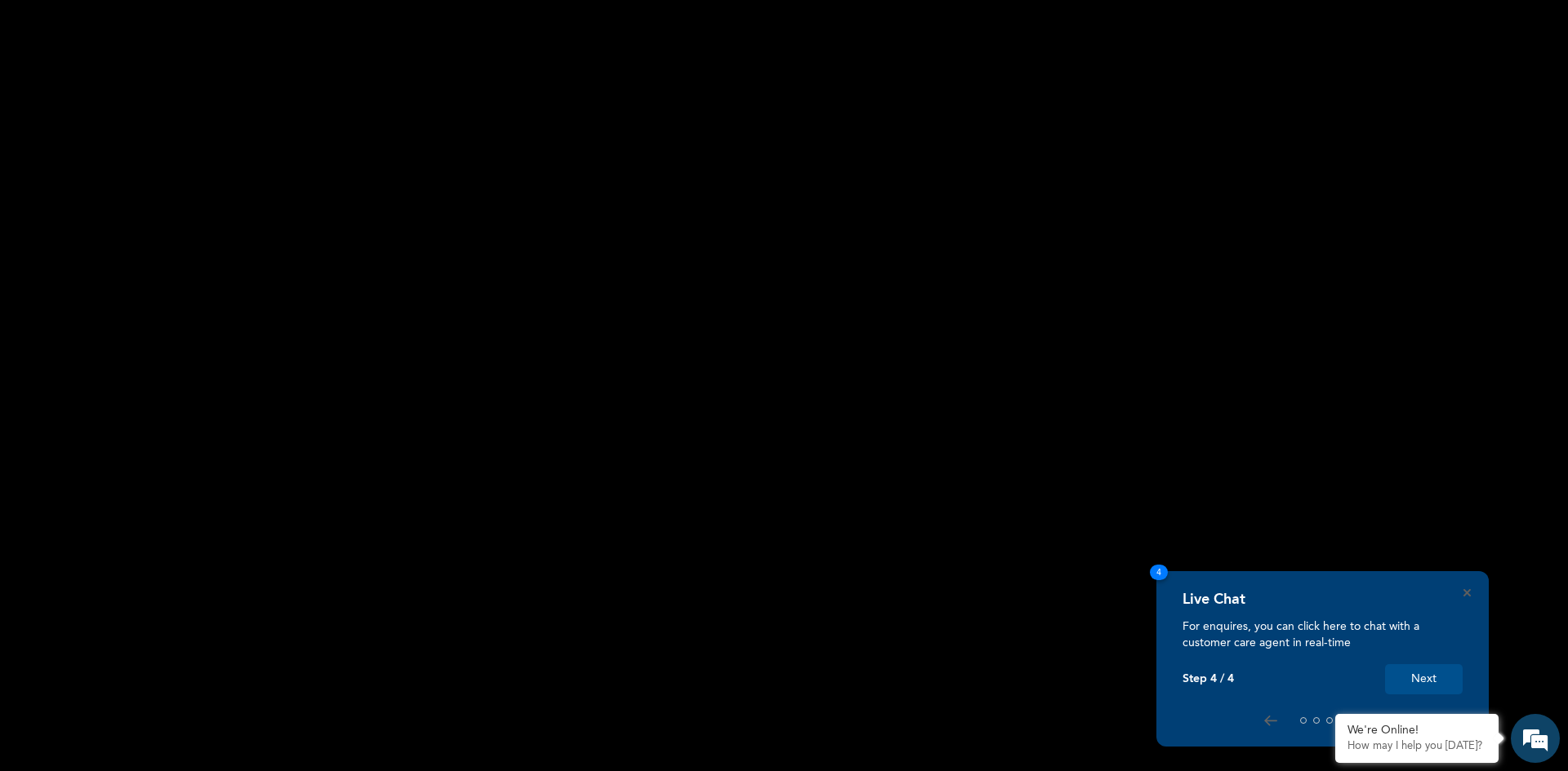
click at [1429, 681] on button "Next" at bounding box center [1424, 679] width 78 height 30
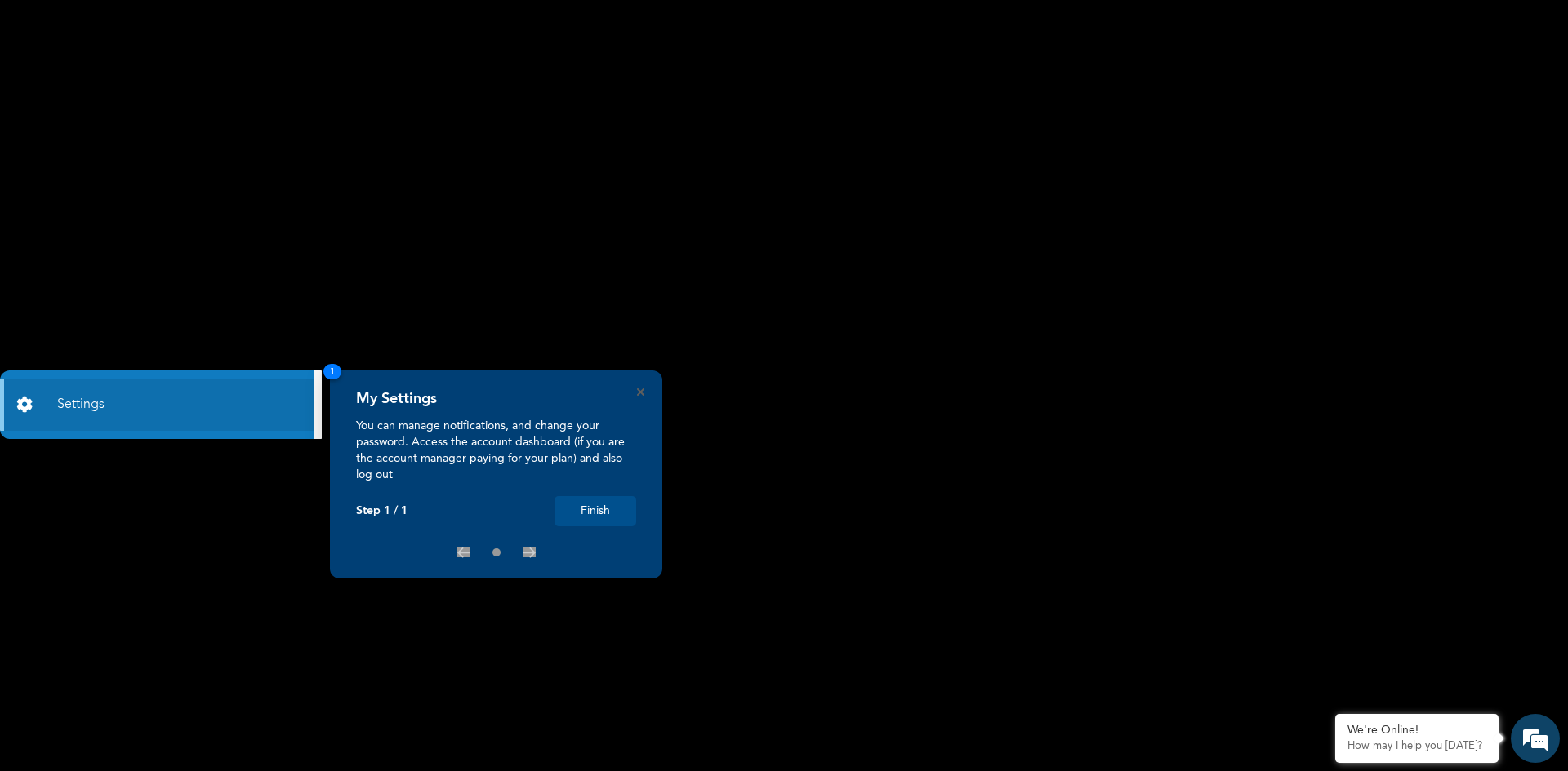
click at [612, 519] on button "Finish" at bounding box center [596, 511] width 82 height 30
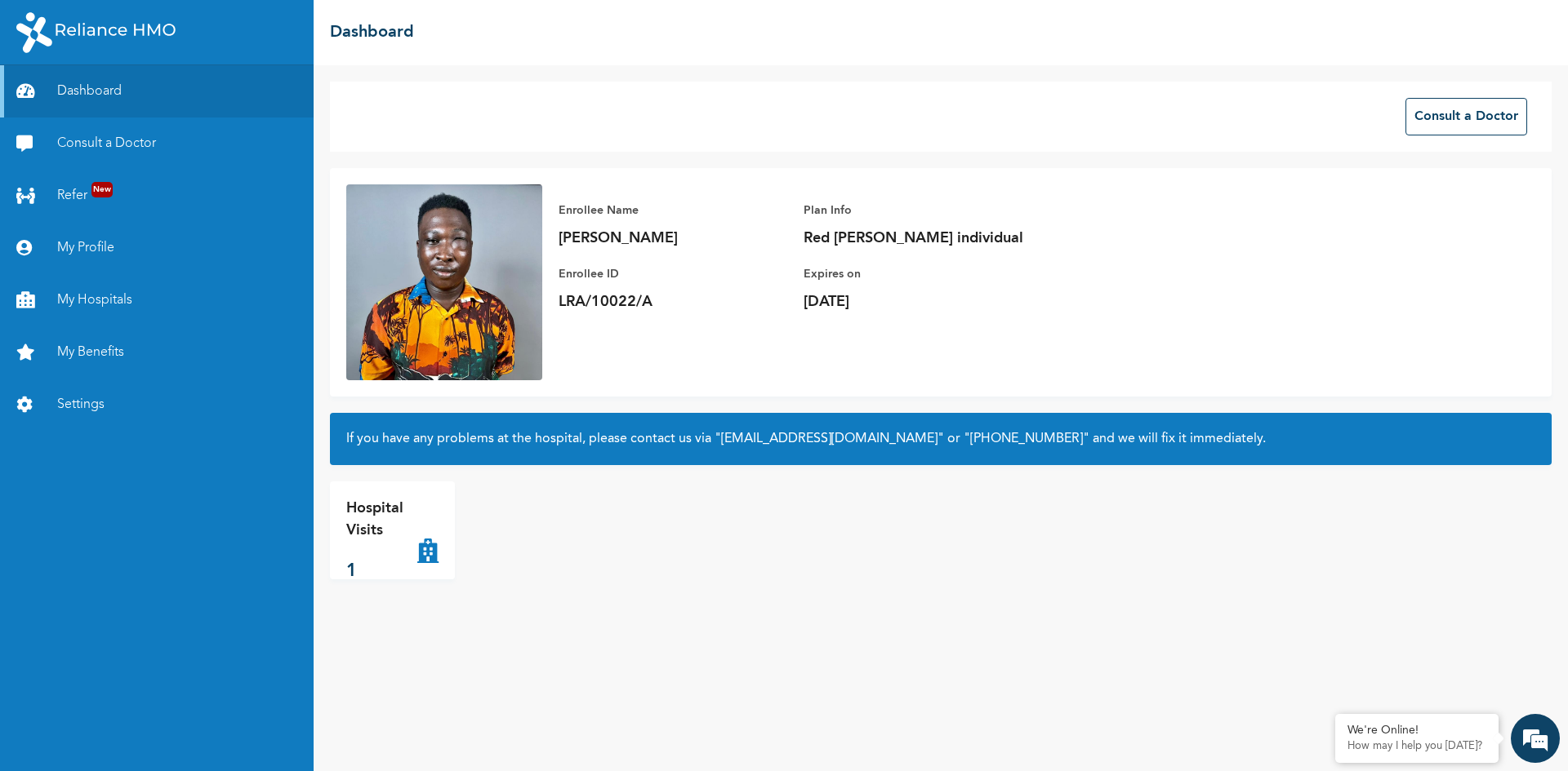
click at [397, 538] on p "Hospital Visits" at bounding box center [381, 519] width 71 height 44
click at [365, 552] on div "Hospital Visits 1" at bounding box center [381, 530] width 71 height 65
click at [98, 297] on link "My Hospitals" at bounding box center [157, 300] width 314 height 53
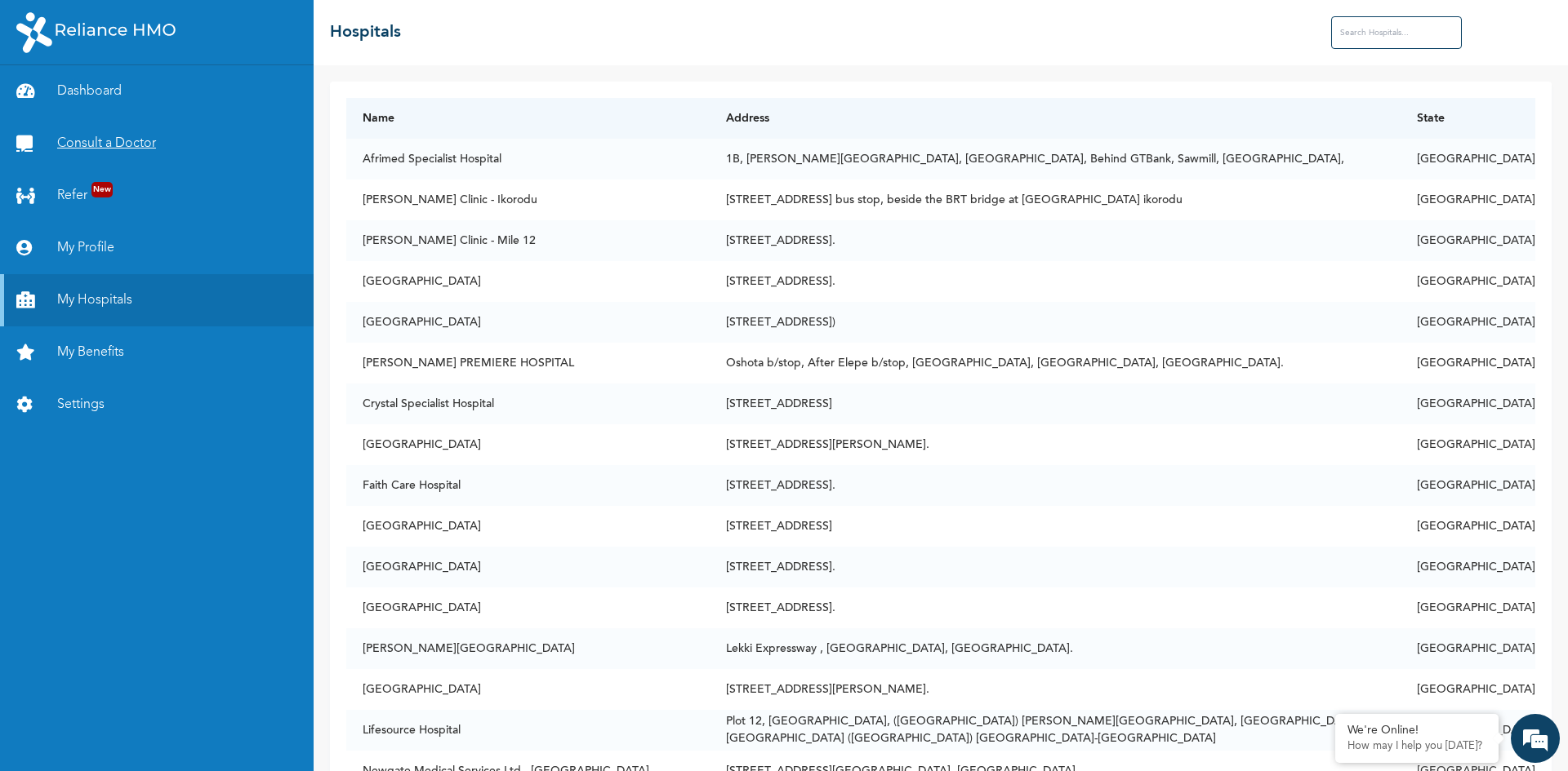
click at [108, 138] on link "Consult a Doctor" at bounding box center [157, 143] width 314 height 53
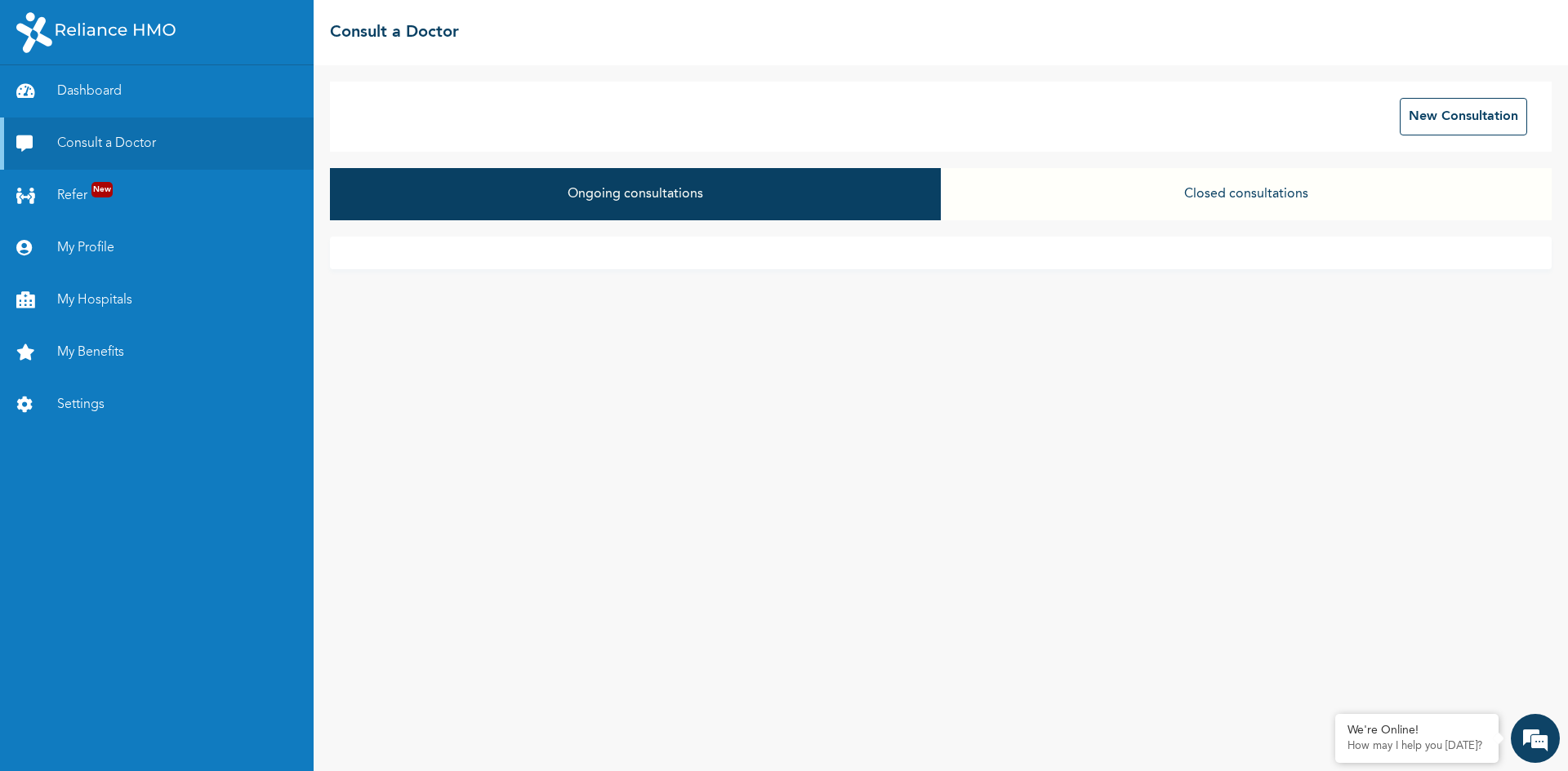
click at [636, 198] on button "Ongoing consultations" at bounding box center [636, 194] width 611 height 53
click at [1428, 124] on button "New Consultation" at bounding box center [1463, 117] width 128 height 38
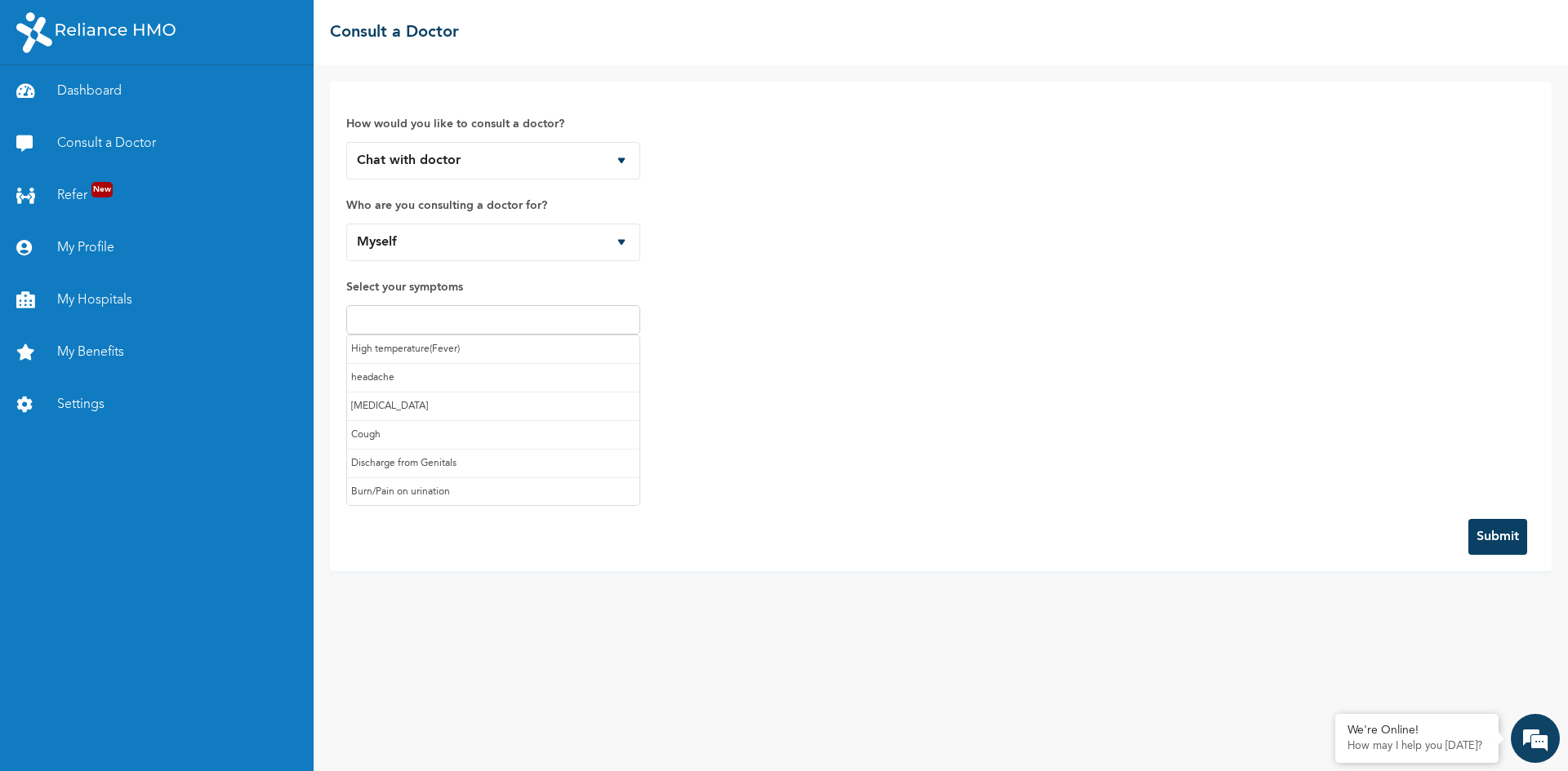
click at [468, 323] on input "text" at bounding box center [493, 320] width 284 height 20
click at [441, 329] on input "text" at bounding box center [517, 327] width 237 height 20
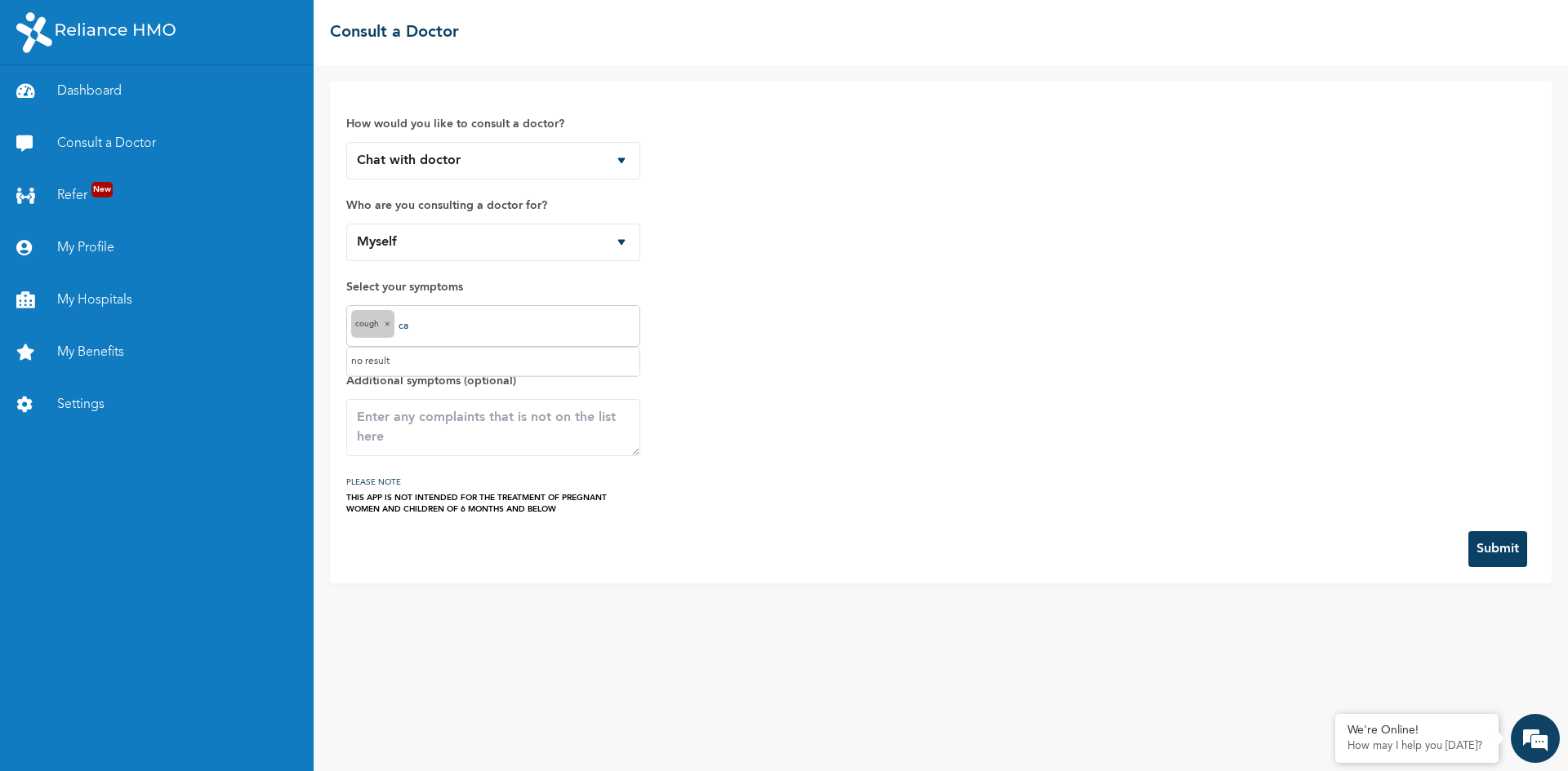
type input "c"
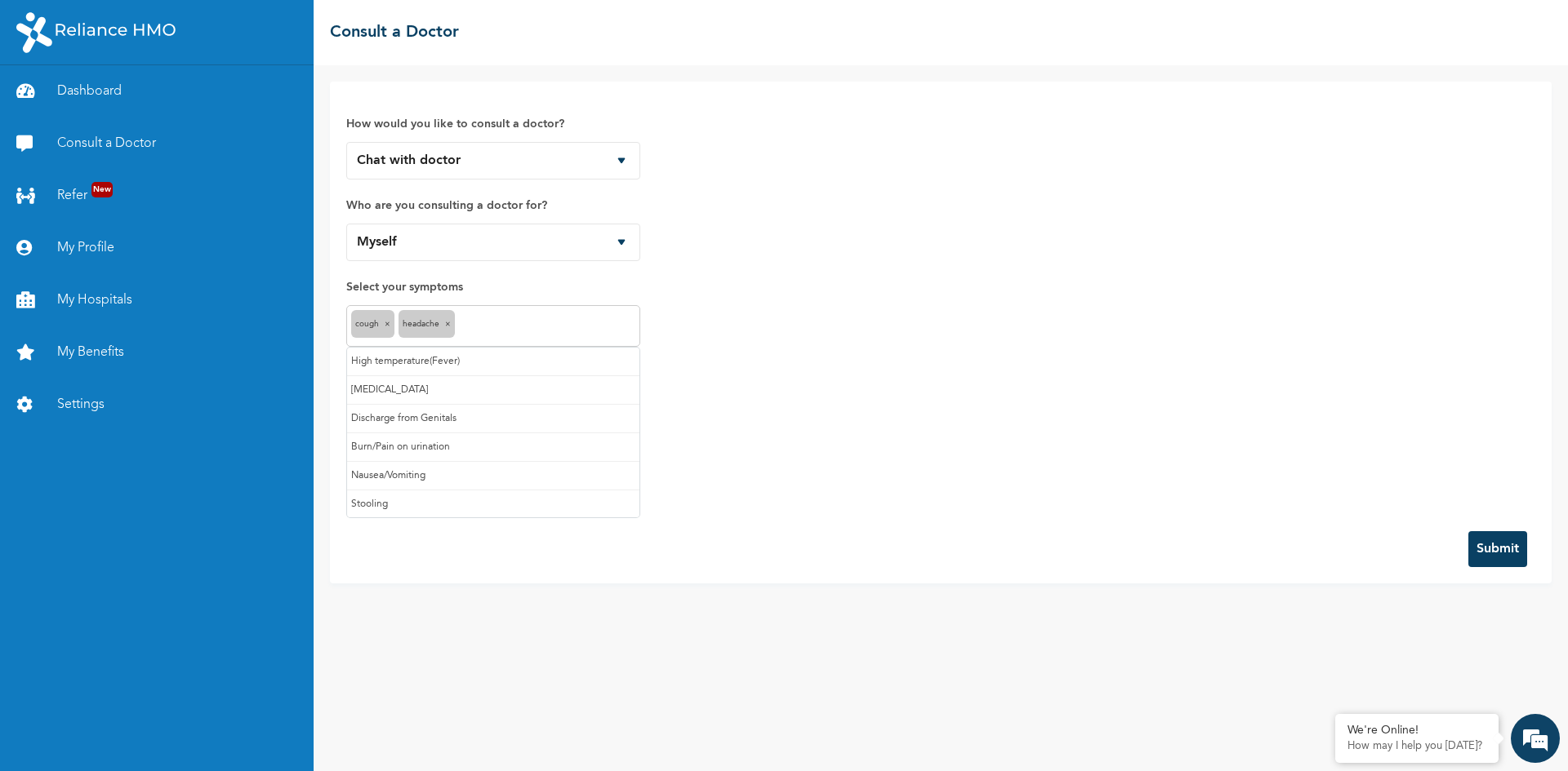
click at [569, 322] on input "text" at bounding box center [547, 327] width 177 height 20
type input "s"
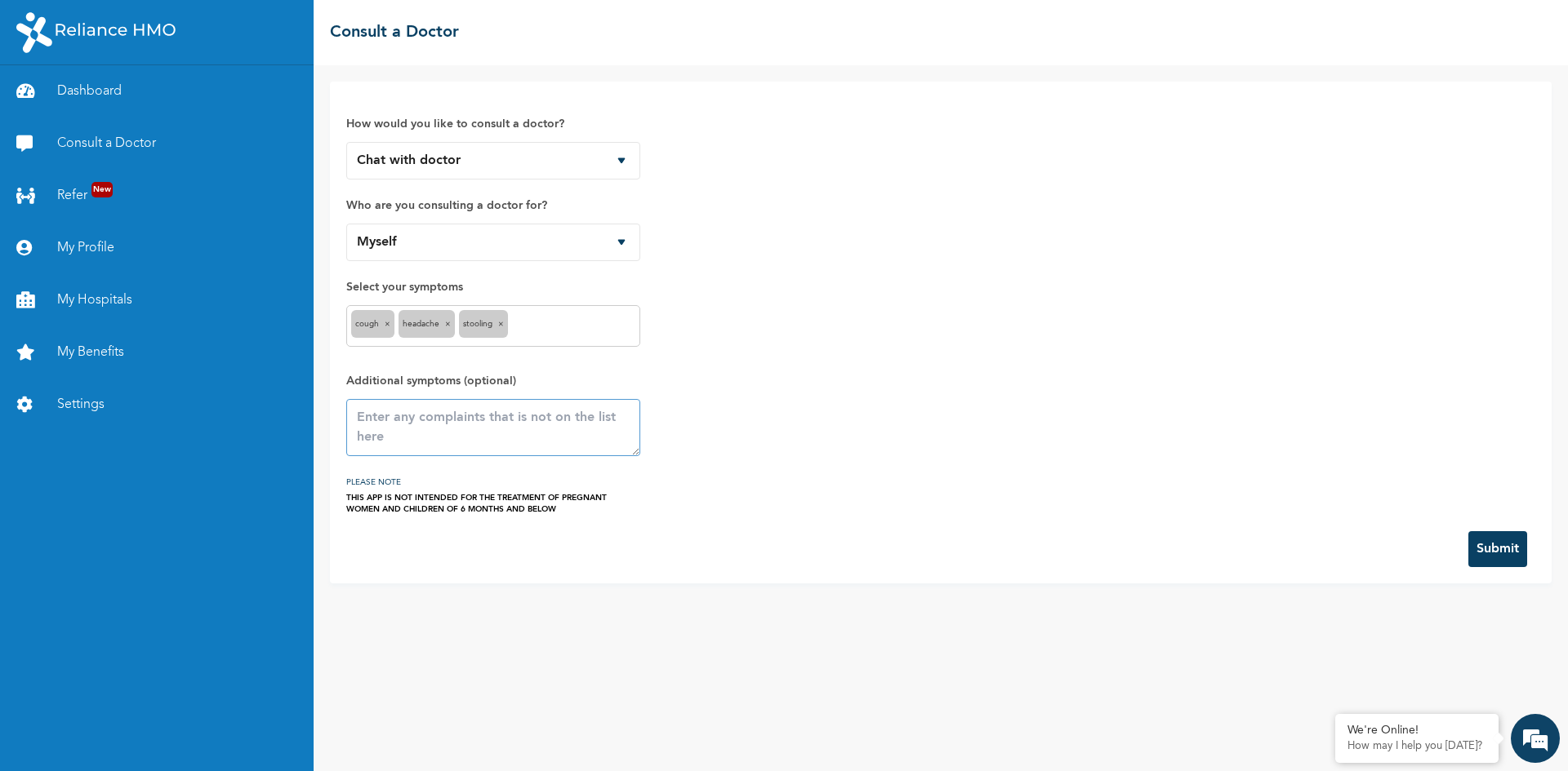
click at [482, 434] on textarea at bounding box center [493, 428] width 294 height 58
click at [504, 324] on span "×" at bounding box center [500, 324] width 6 height 8
click at [429, 426] on textarea at bounding box center [493, 428] width 294 height 58
type textarea "I'm having cattar, I'm not sleeping"
click at [1489, 562] on button "Submit" at bounding box center [1498, 548] width 59 height 36
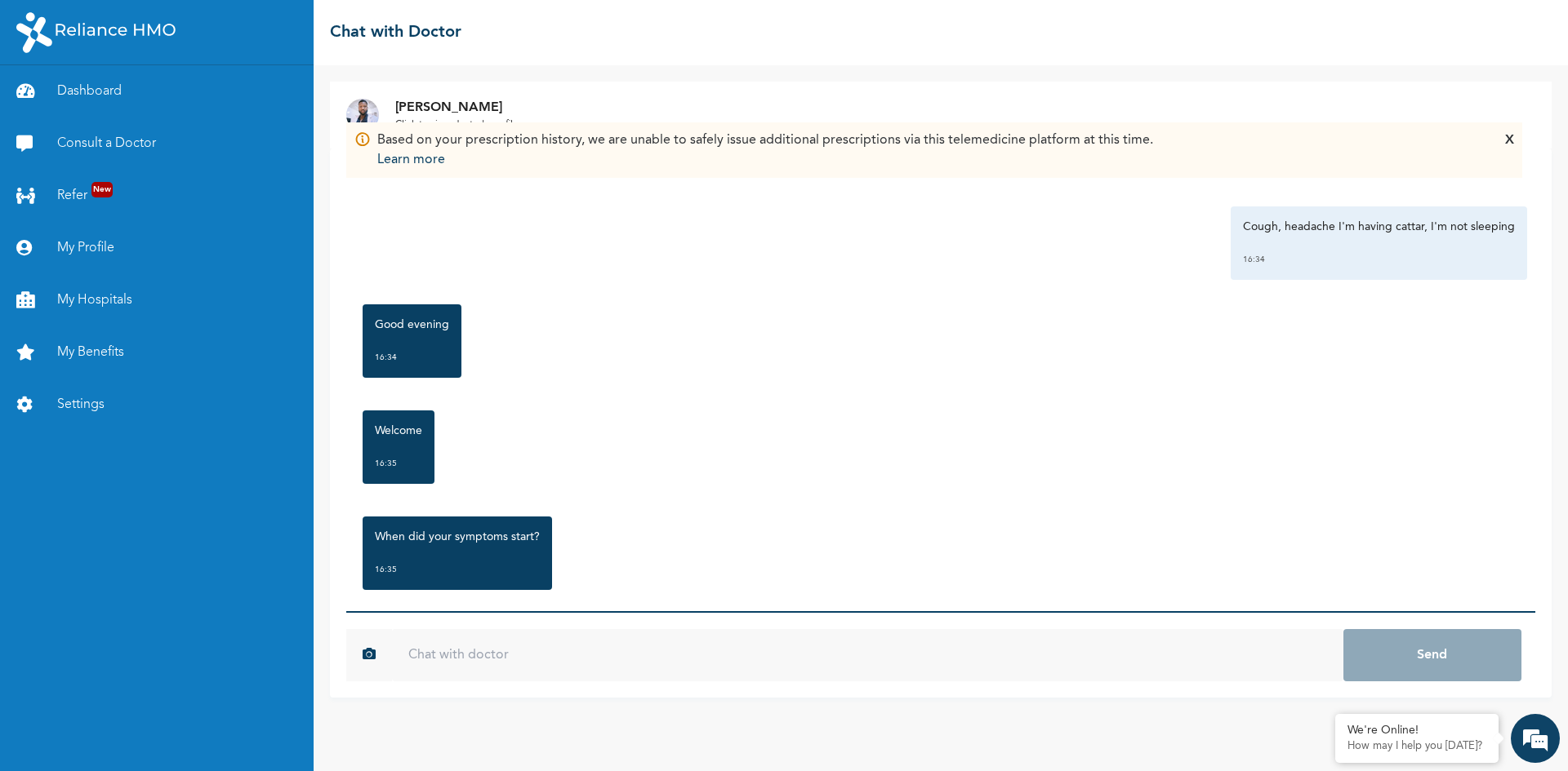
scroll to position [57, 0]
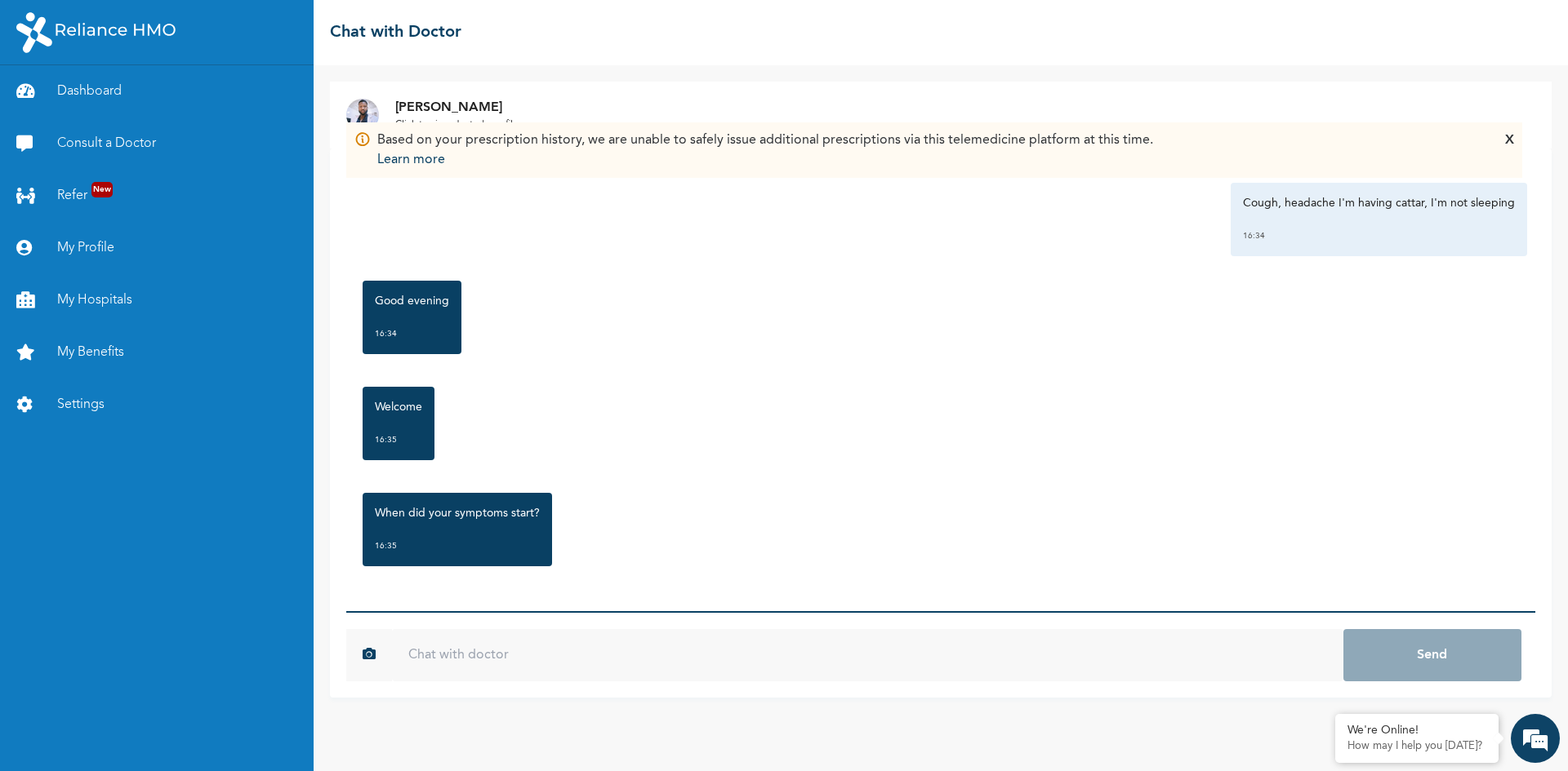
click at [1122, 673] on input "text" at bounding box center [867, 655] width 952 height 53
type input "Since [DATE]"
click at [1489, 666] on button "Send" at bounding box center [1432, 655] width 178 height 53
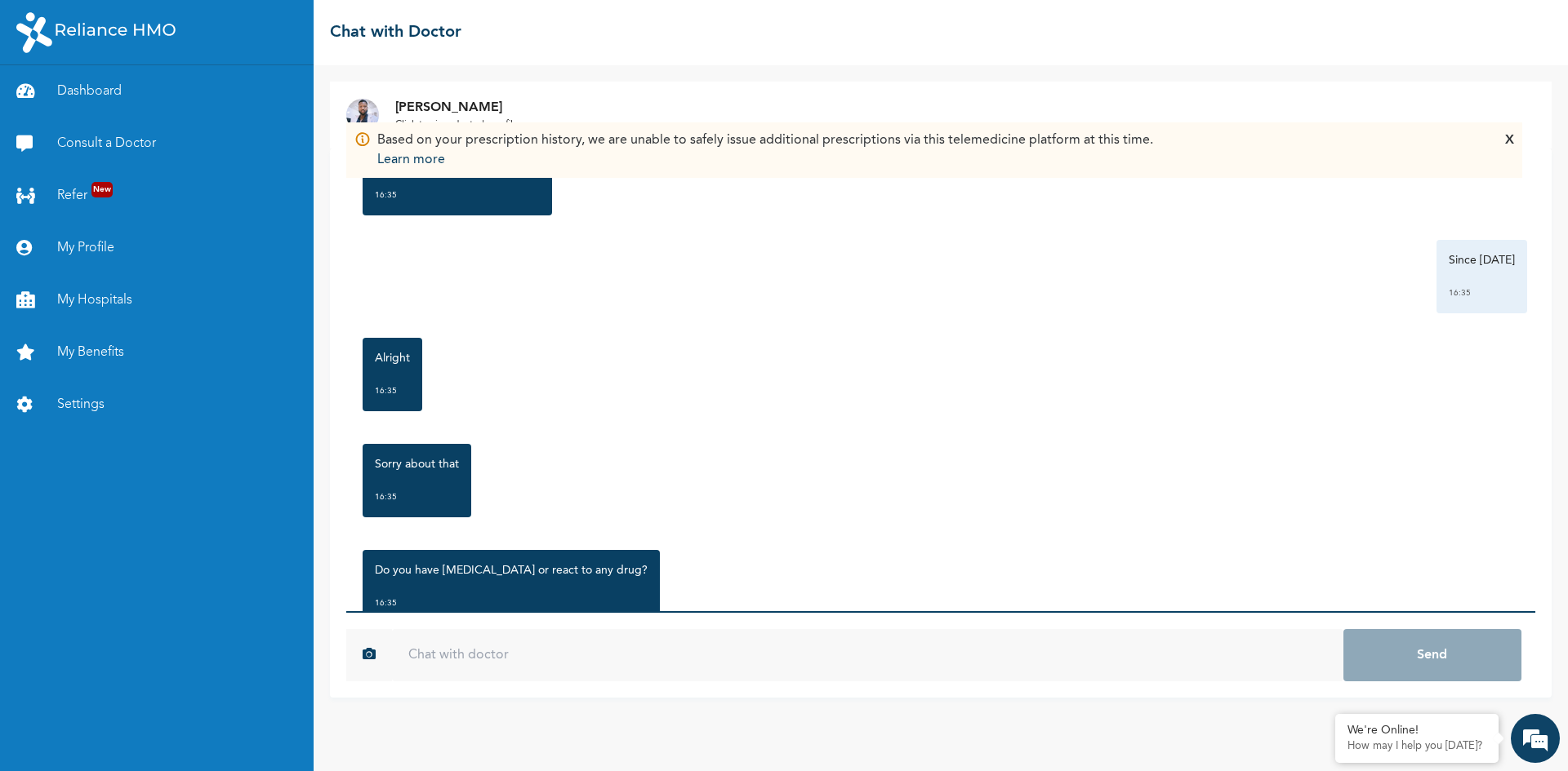
scroll to position [464, 0]
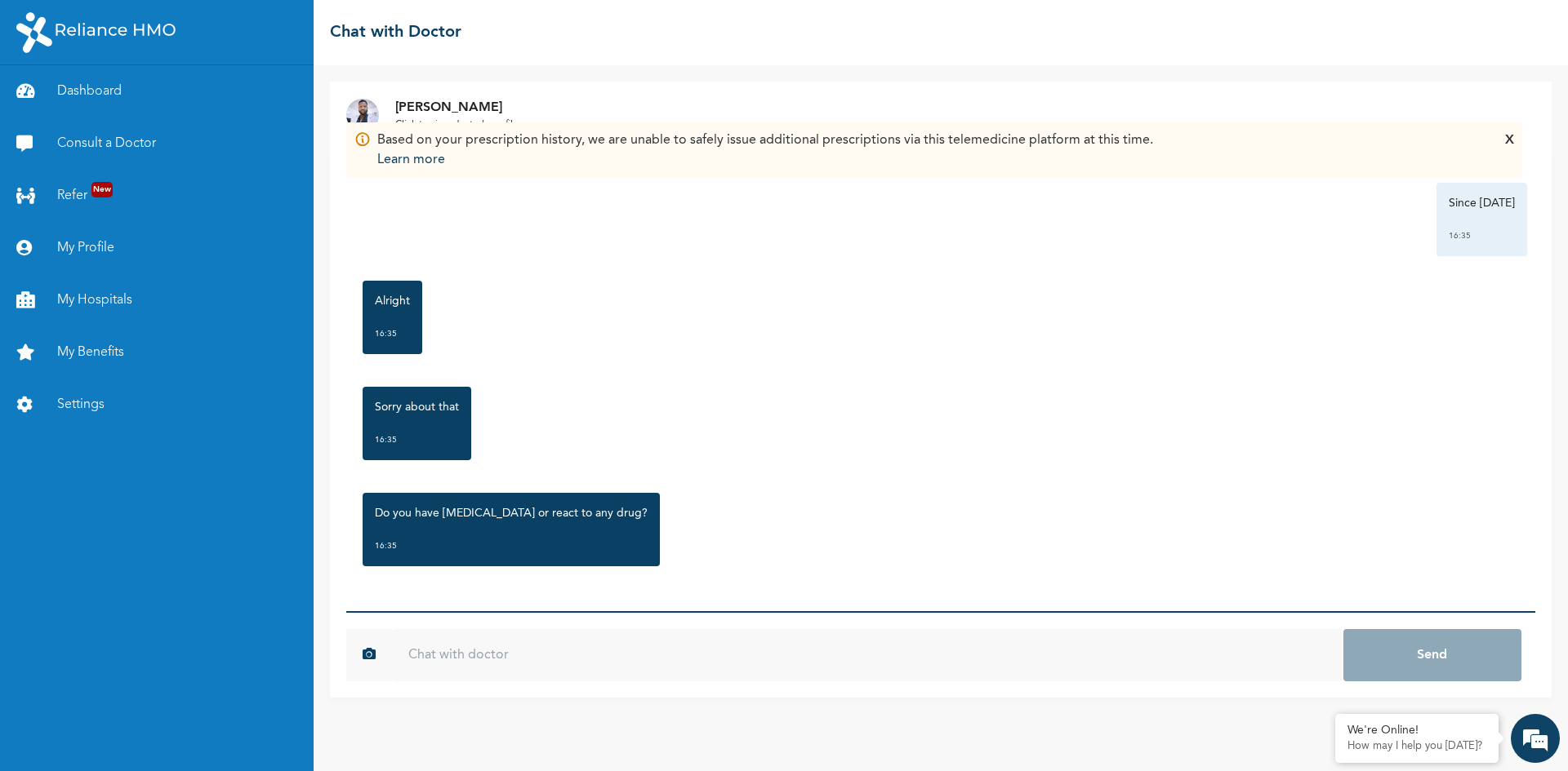
click at [962, 673] on input "text" at bounding box center [867, 655] width 952 height 53
type input "no"
click at [1344, 629] on button "Send" at bounding box center [1432, 655] width 178 height 53
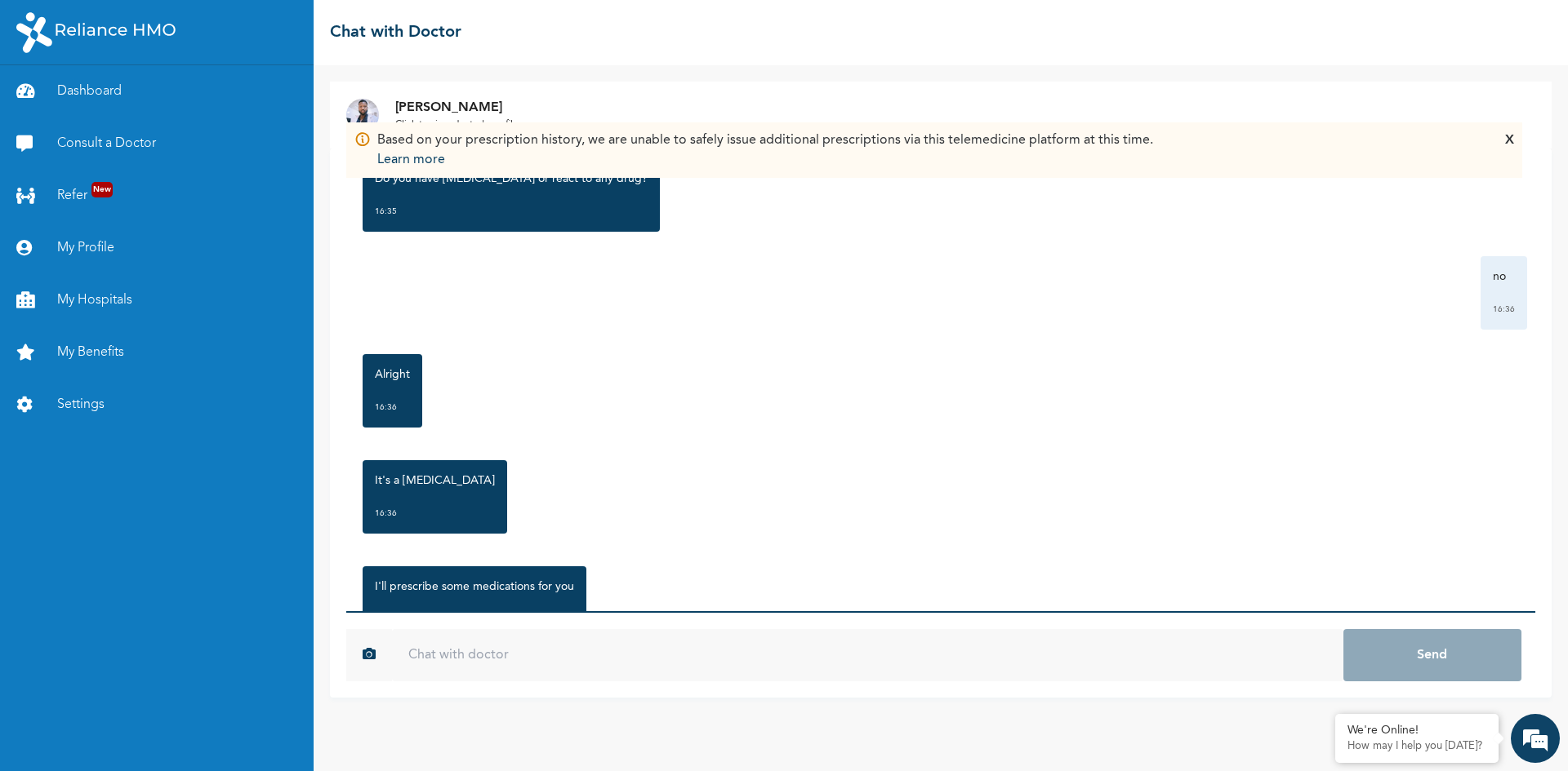
scroll to position [873, 0]
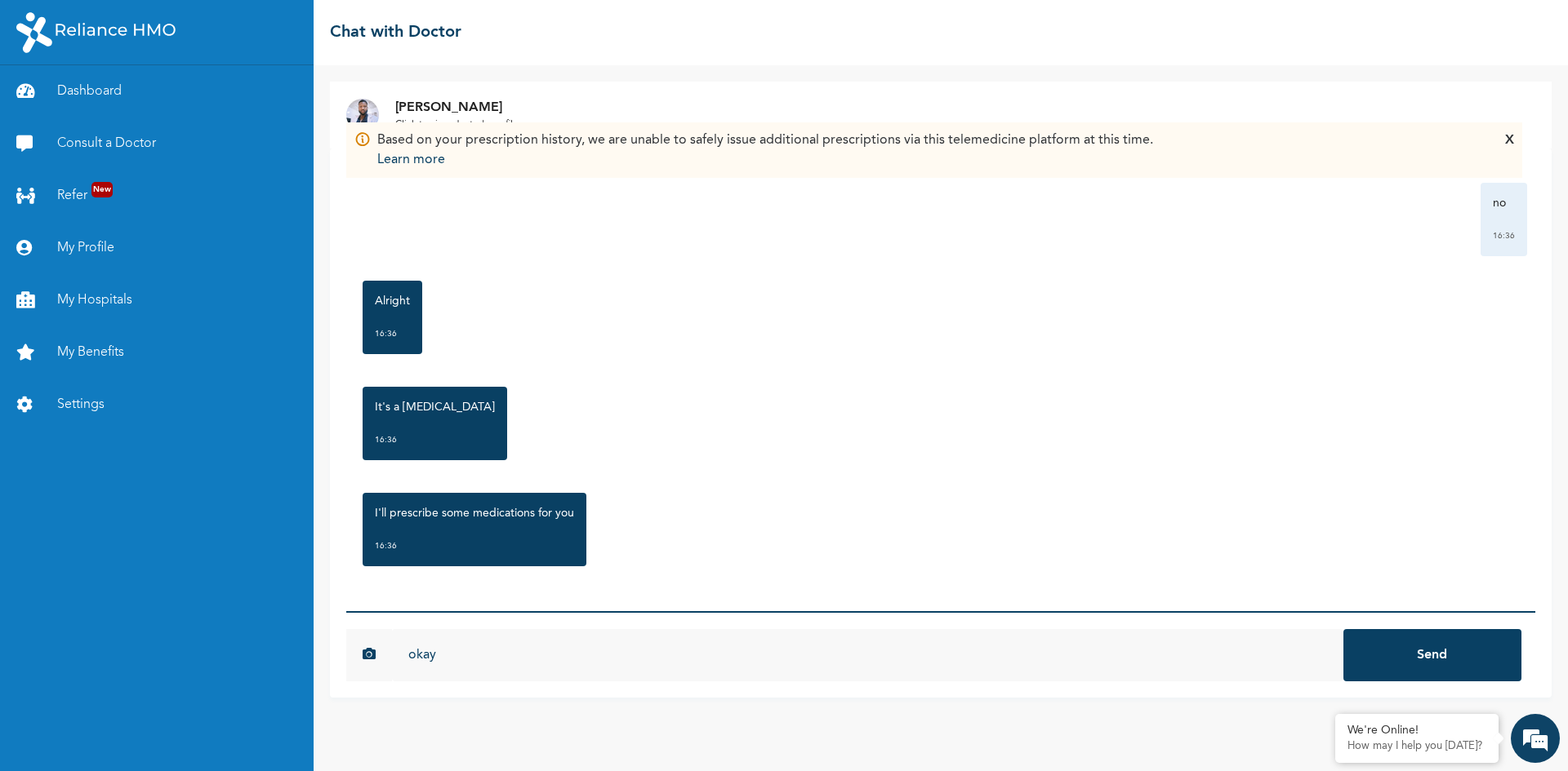
type input "okay"
click at [1344, 629] on button "Send" at bounding box center [1432, 655] width 178 height 53
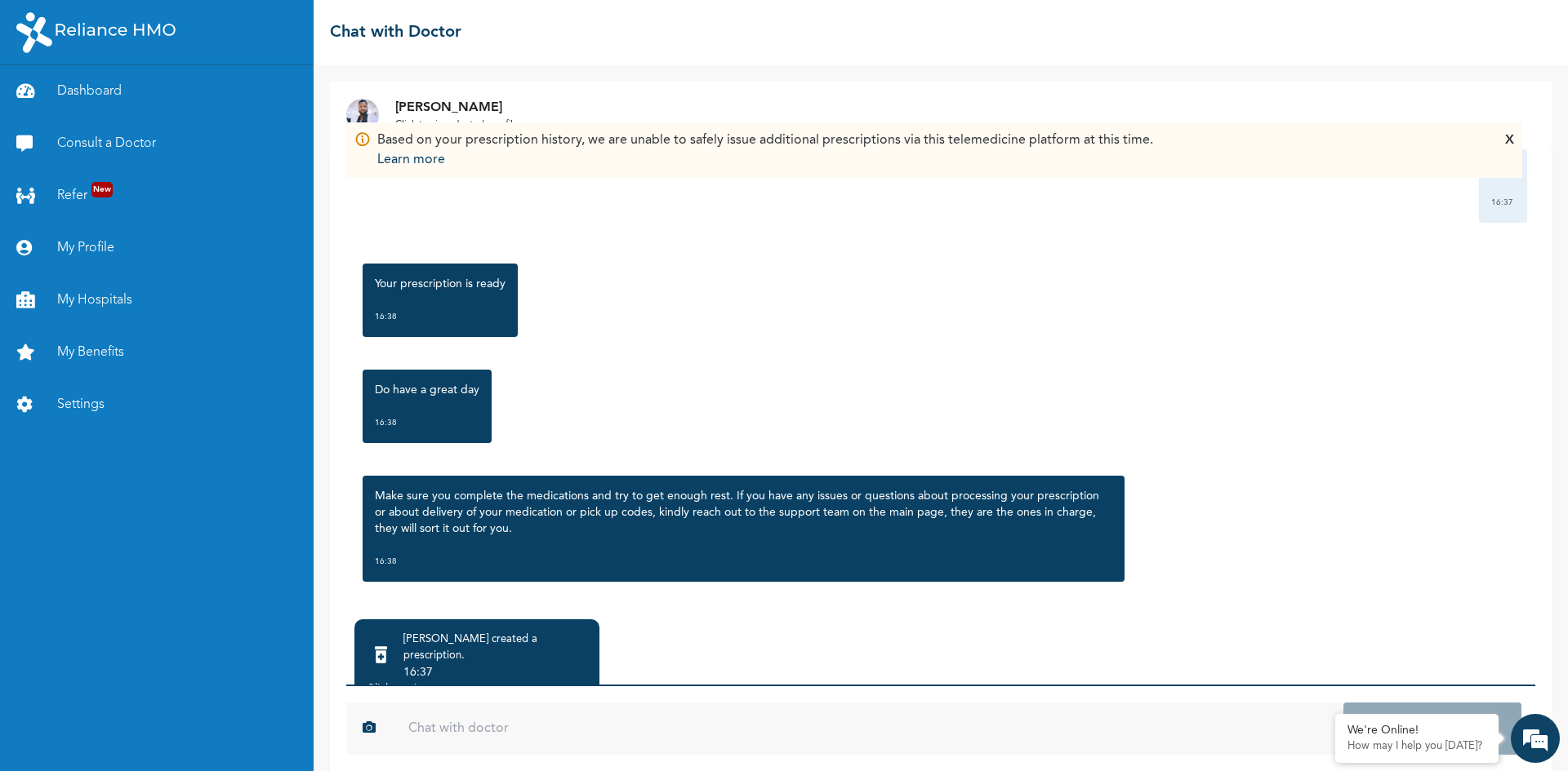
scroll to position [1329, 0]
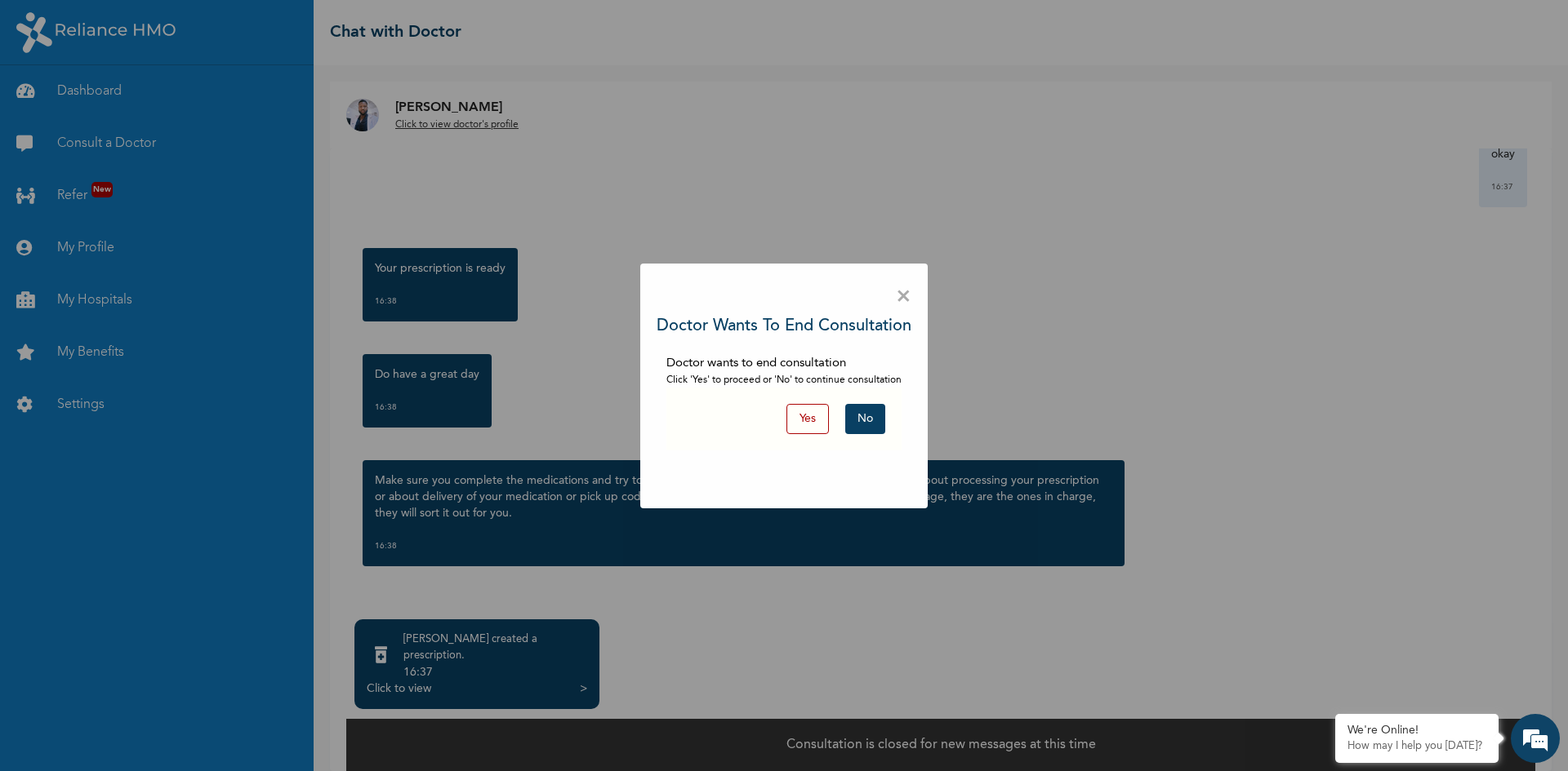
click at [804, 410] on button "Yes" at bounding box center [807, 419] width 43 height 30
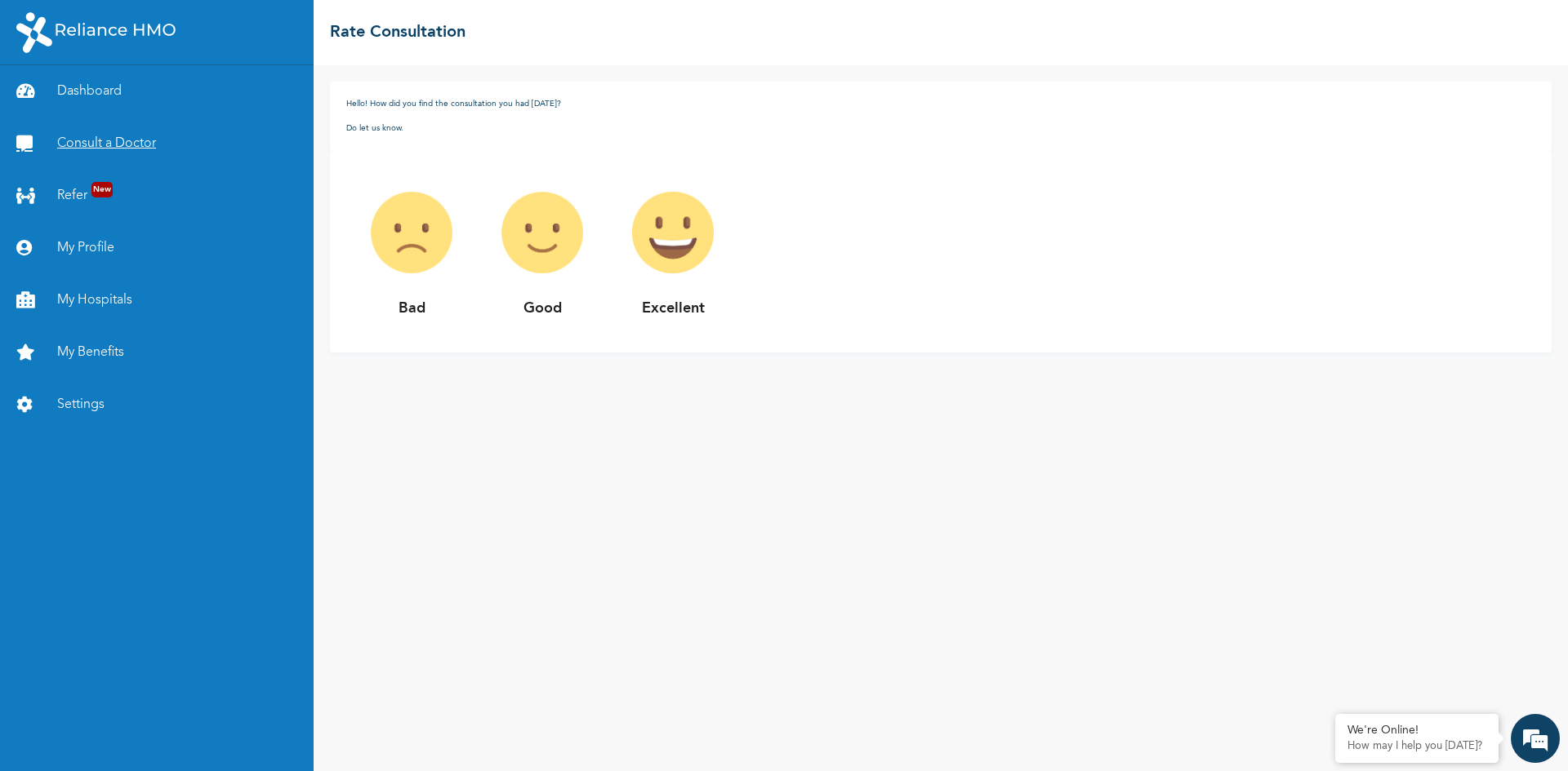
click at [110, 148] on link "Consult a Doctor" at bounding box center [157, 143] width 314 height 53
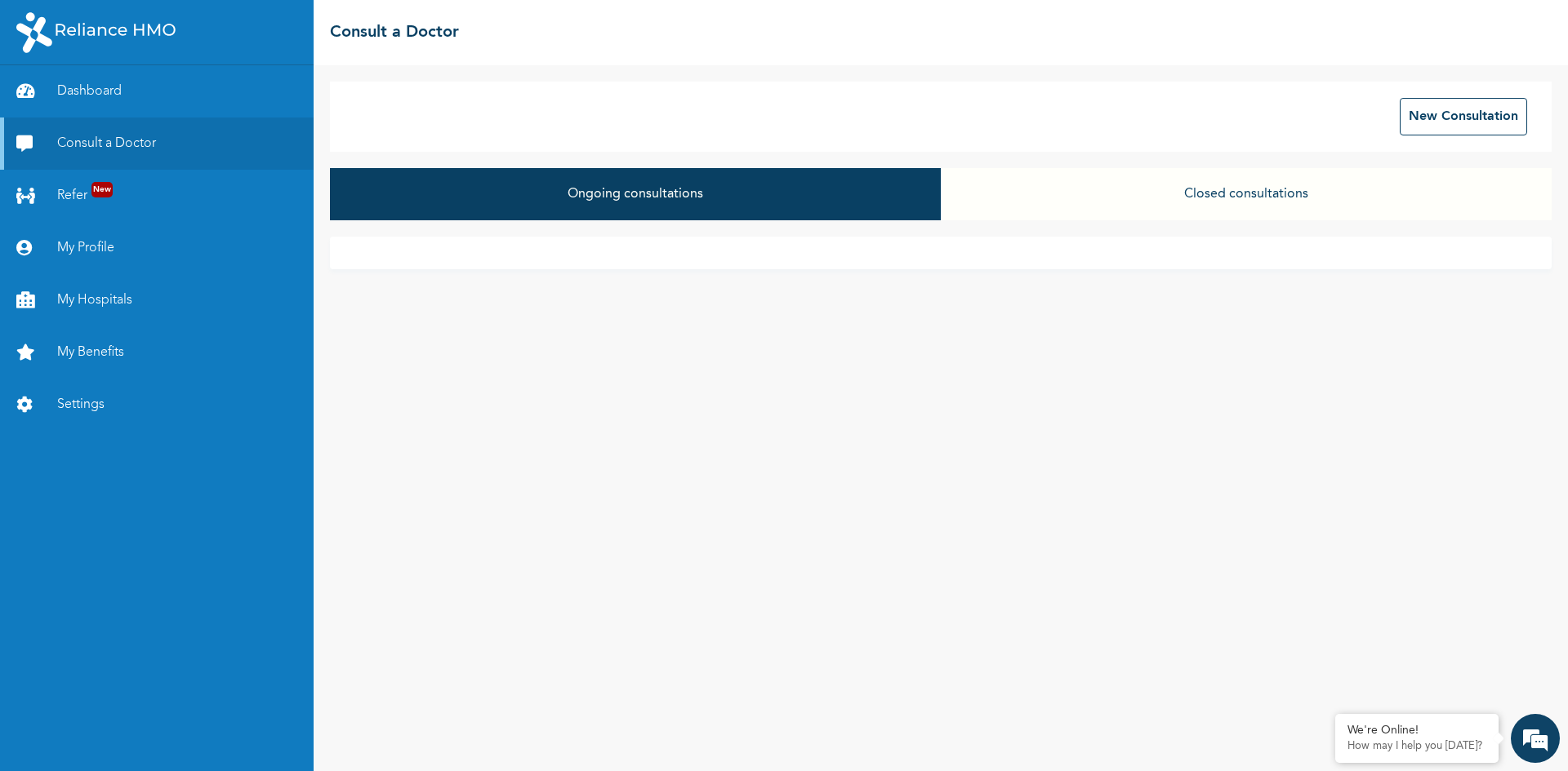
click at [970, 189] on button "Closed consultations" at bounding box center [1246, 194] width 611 height 53
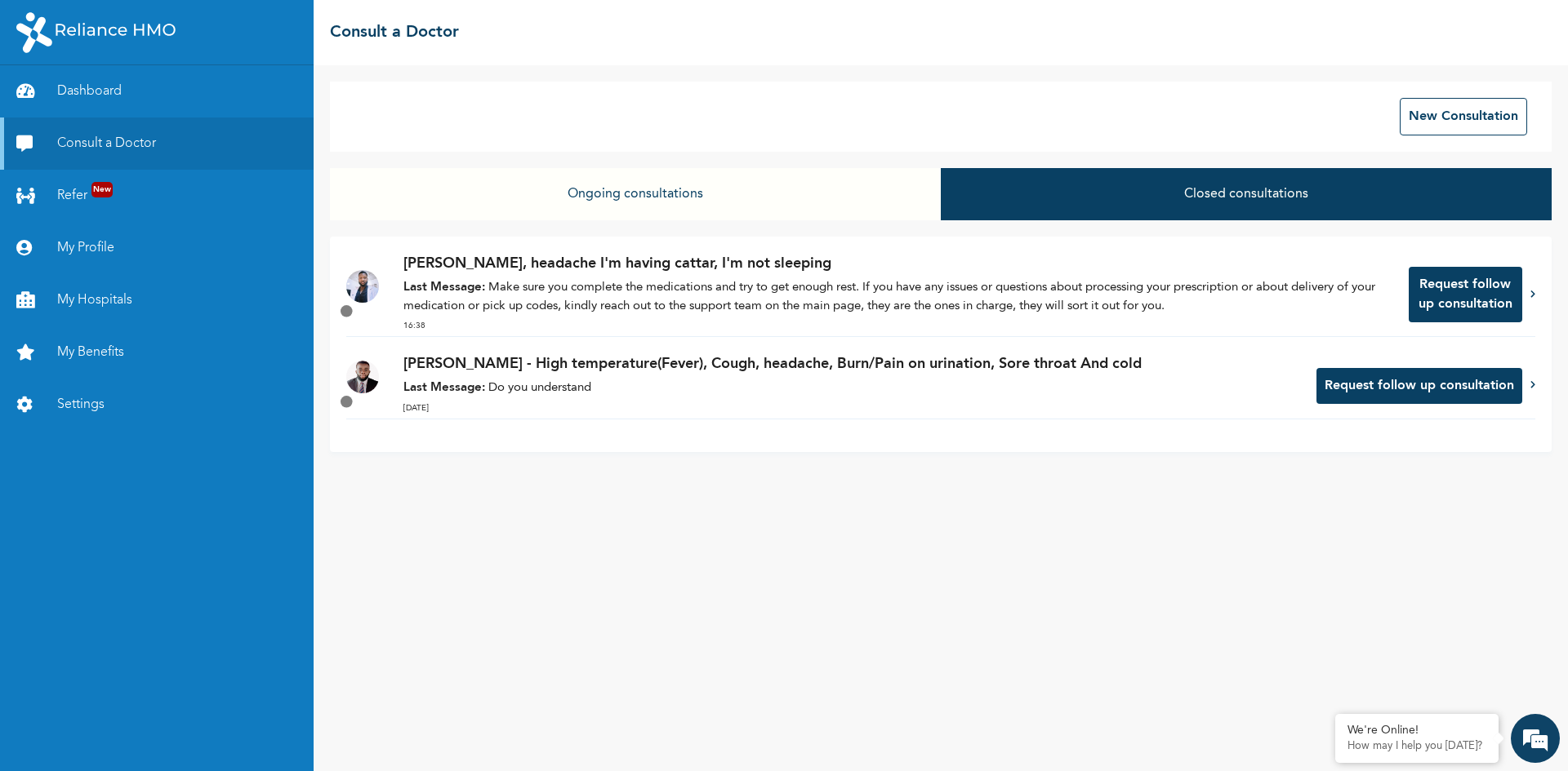
click at [1443, 293] on button "Request follow up consultation" at bounding box center [1465, 294] width 113 height 56
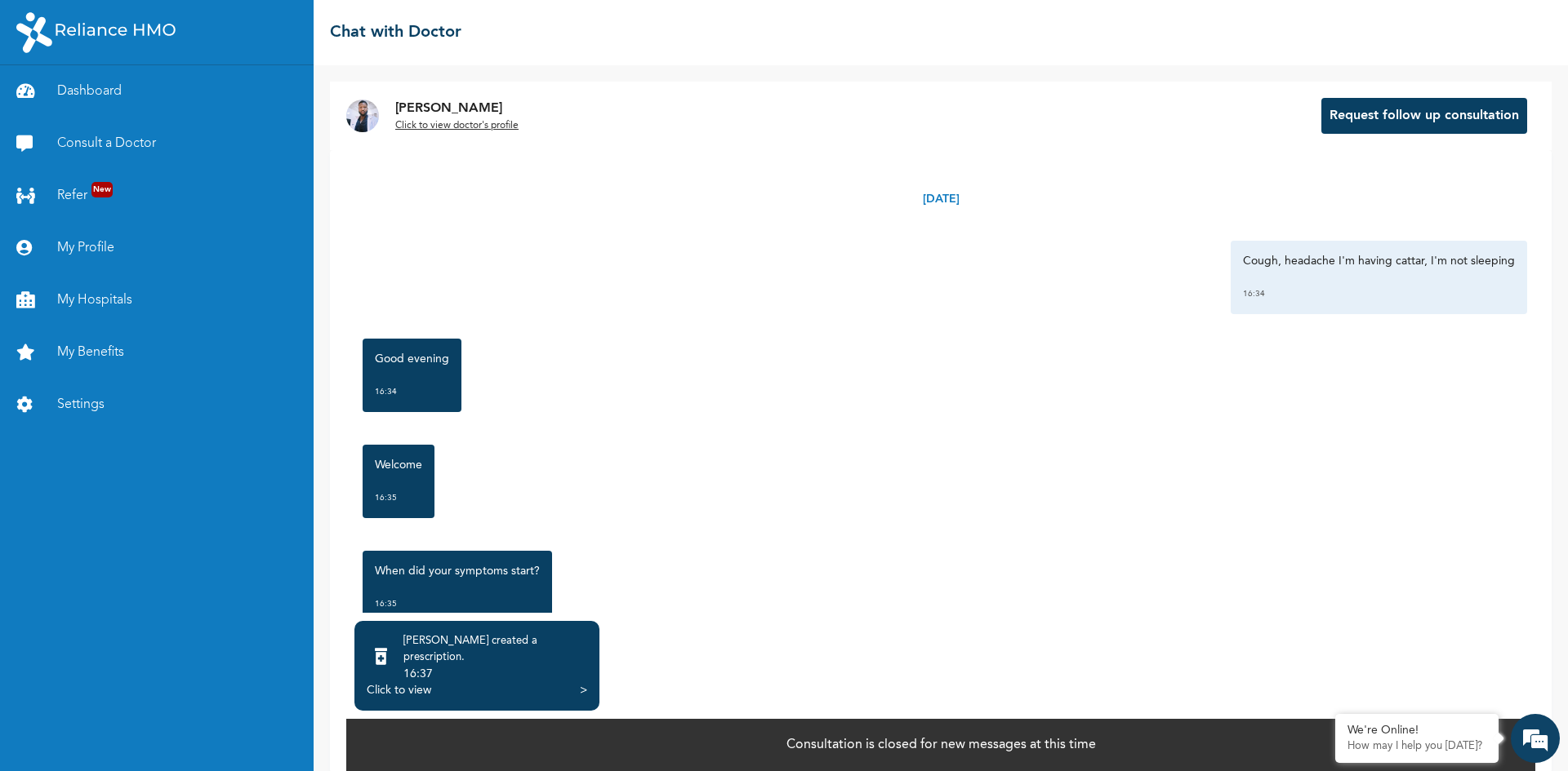
click at [514, 666] on div "16:37" at bounding box center [495, 674] width 183 height 17
click at [417, 683] on div "Click to view" at bounding box center [399, 691] width 64 height 17
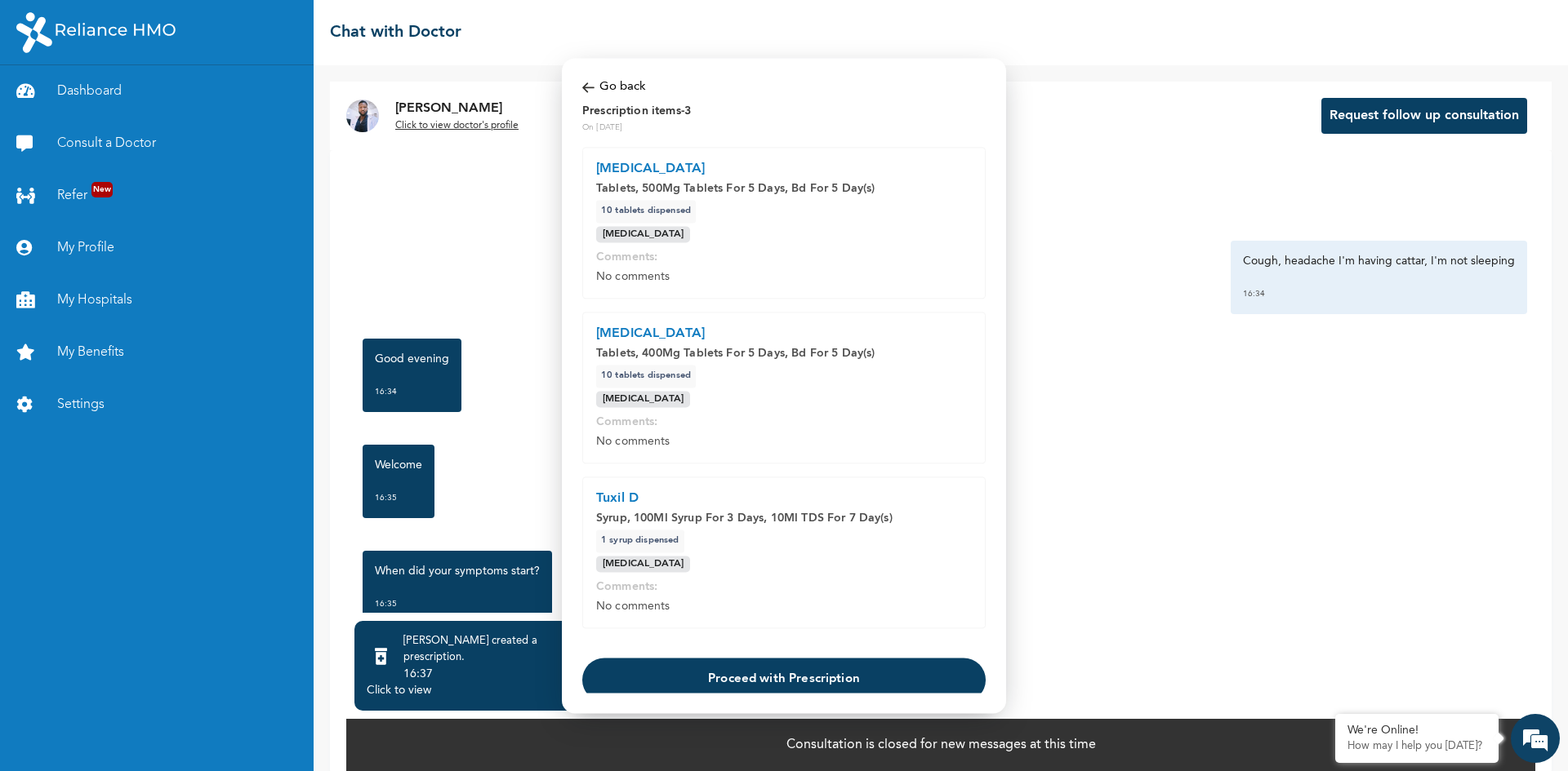
click at [857, 673] on button "Proceed with Prescription" at bounding box center [784, 679] width 404 height 44
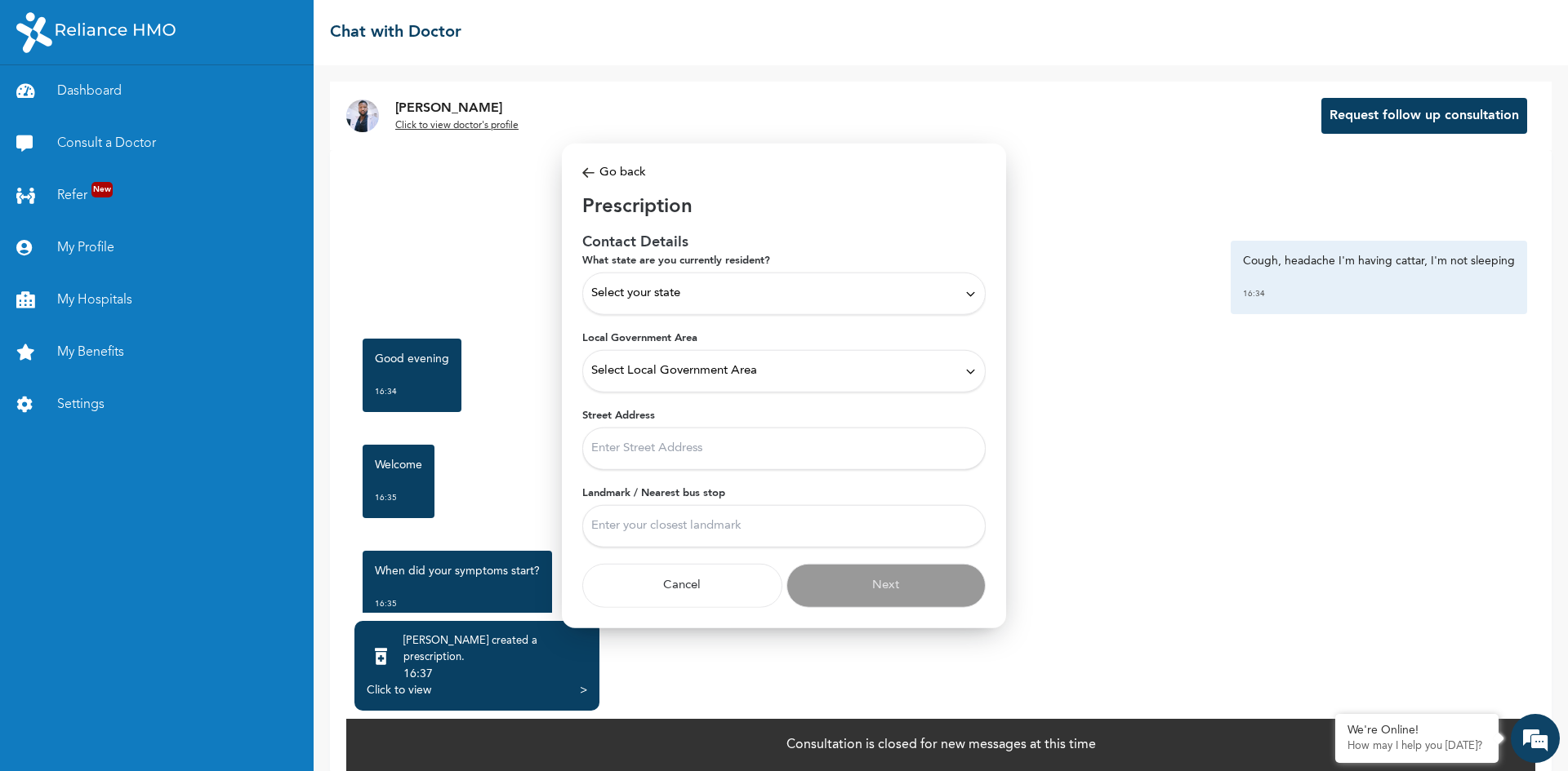
click at [969, 283] on div "Select your state" at bounding box center [784, 293] width 404 height 43
click at [607, 353] on p "Lagos" at bounding box center [784, 355] width 385 height 20
click at [975, 369] on icon at bounding box center [970, 371] width 13 height 13
click at [648, 411] on p "Agege" at bounding box center [784, 420] width 385 height 20
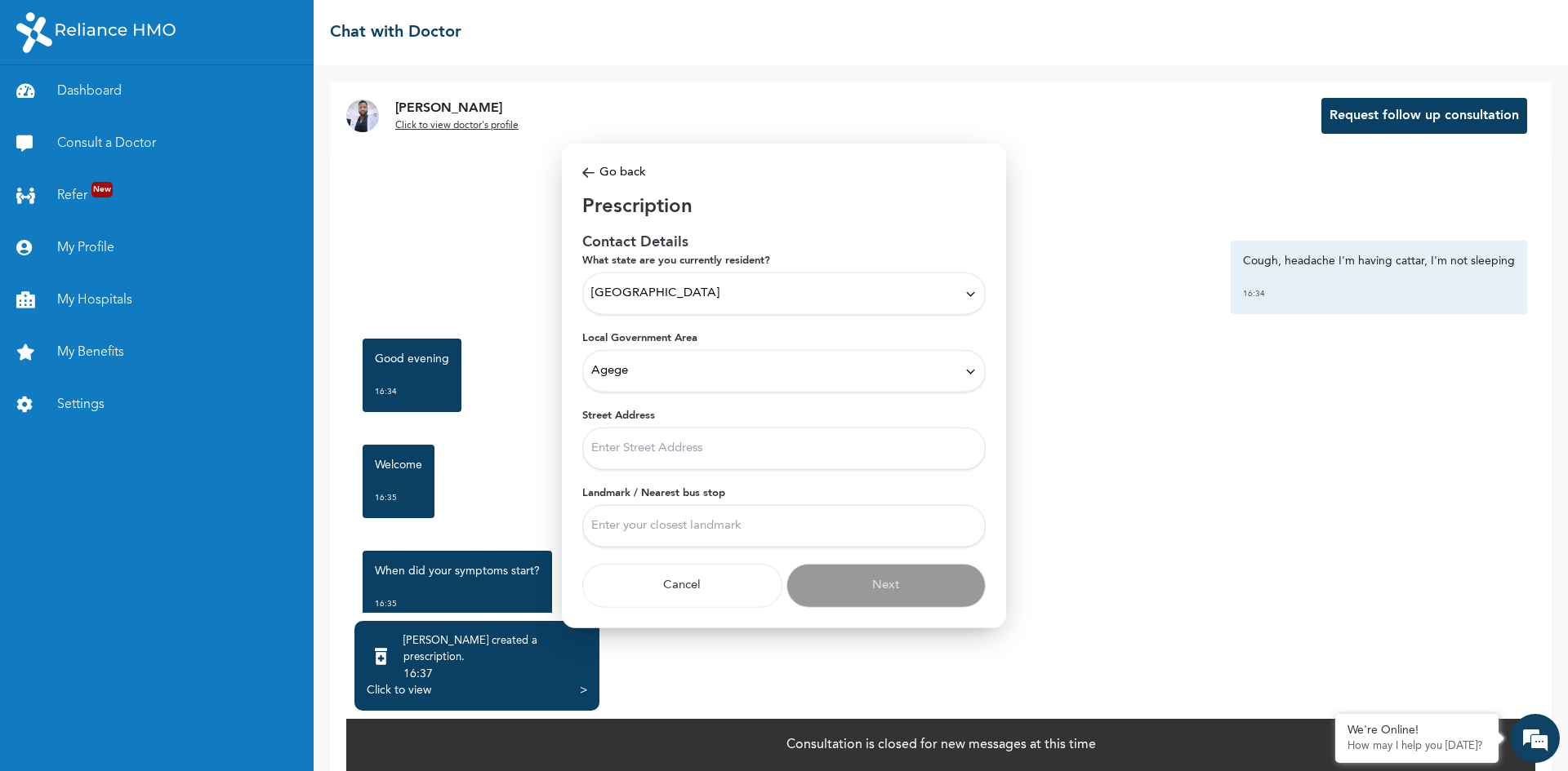
click at [691, 450] on input "Street Address" at bounding box center [784, 448] width 404 height 43
type input "1, Tinuola Abeke Street"
click at [821, 517] on input "Landmark / Nearest bus stop" at bounding box center [784, 526] width 404 height 43
type input "u"
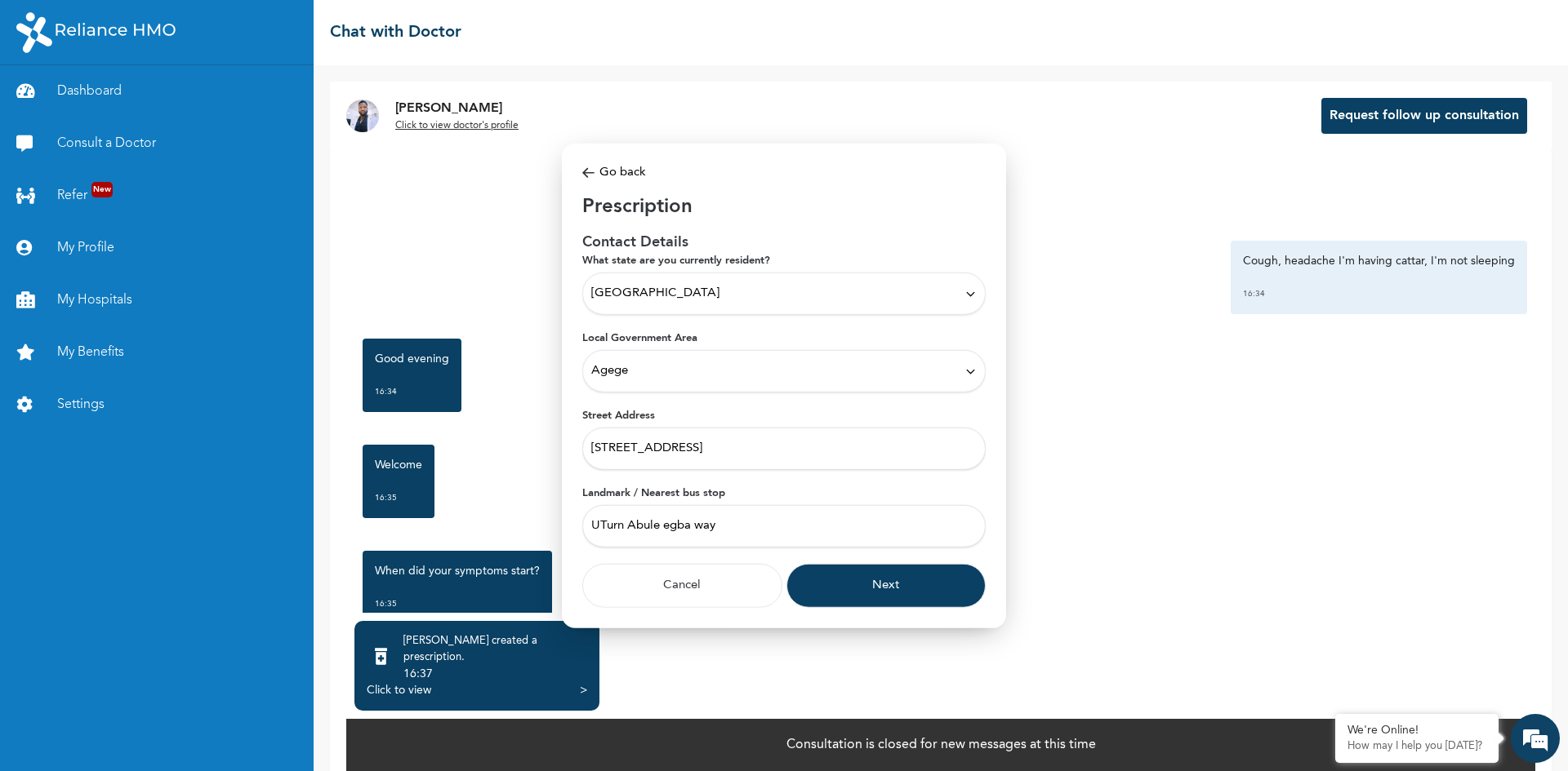
type input "UTurn Abule egba way"
click at [926, 580] on button "Next" at bounding box center [887, 586] width 200 height 44
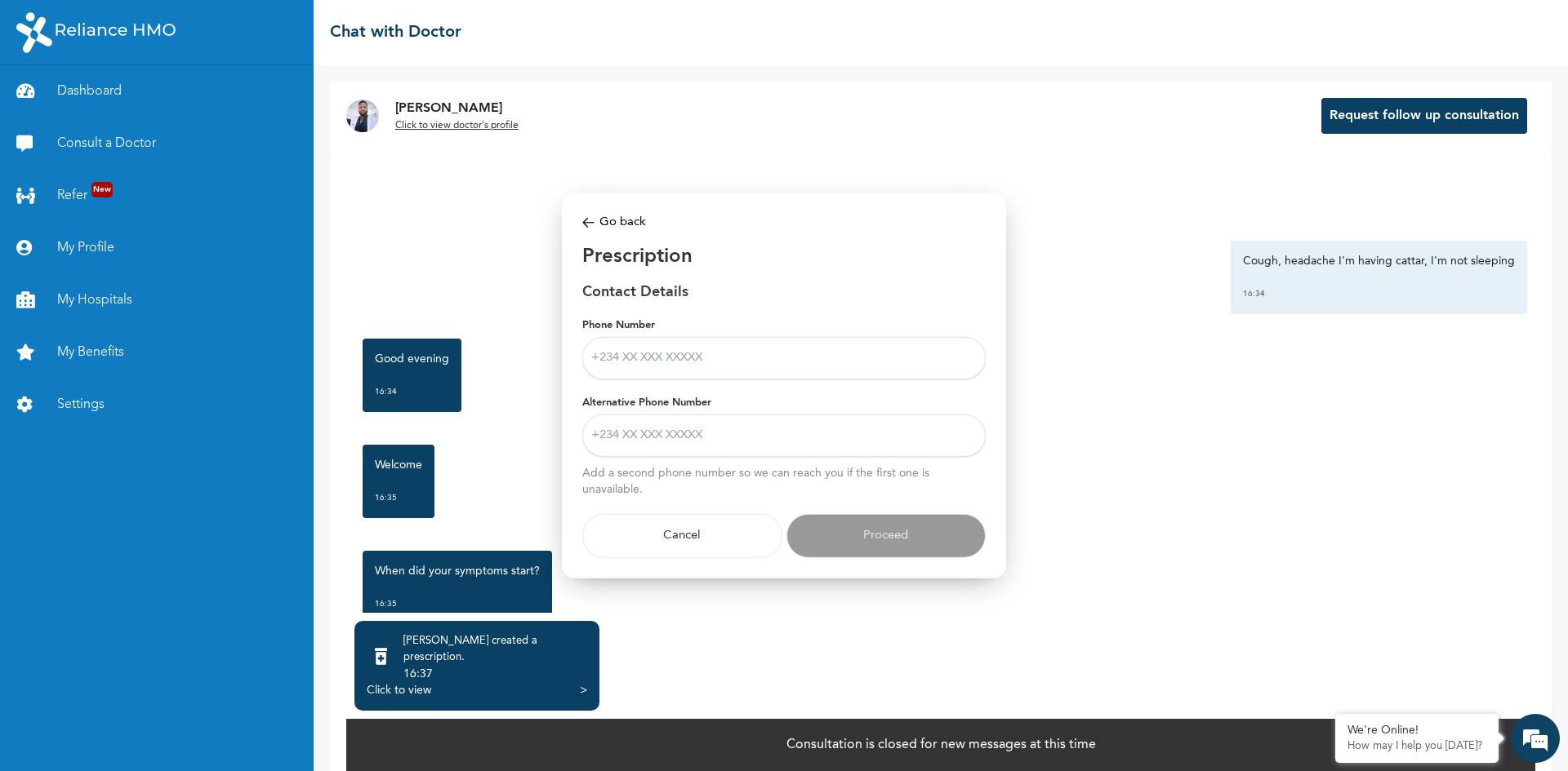
click at [812, 370] on input "Phone Number" at bounding box center [784, 358] width 404 height 43
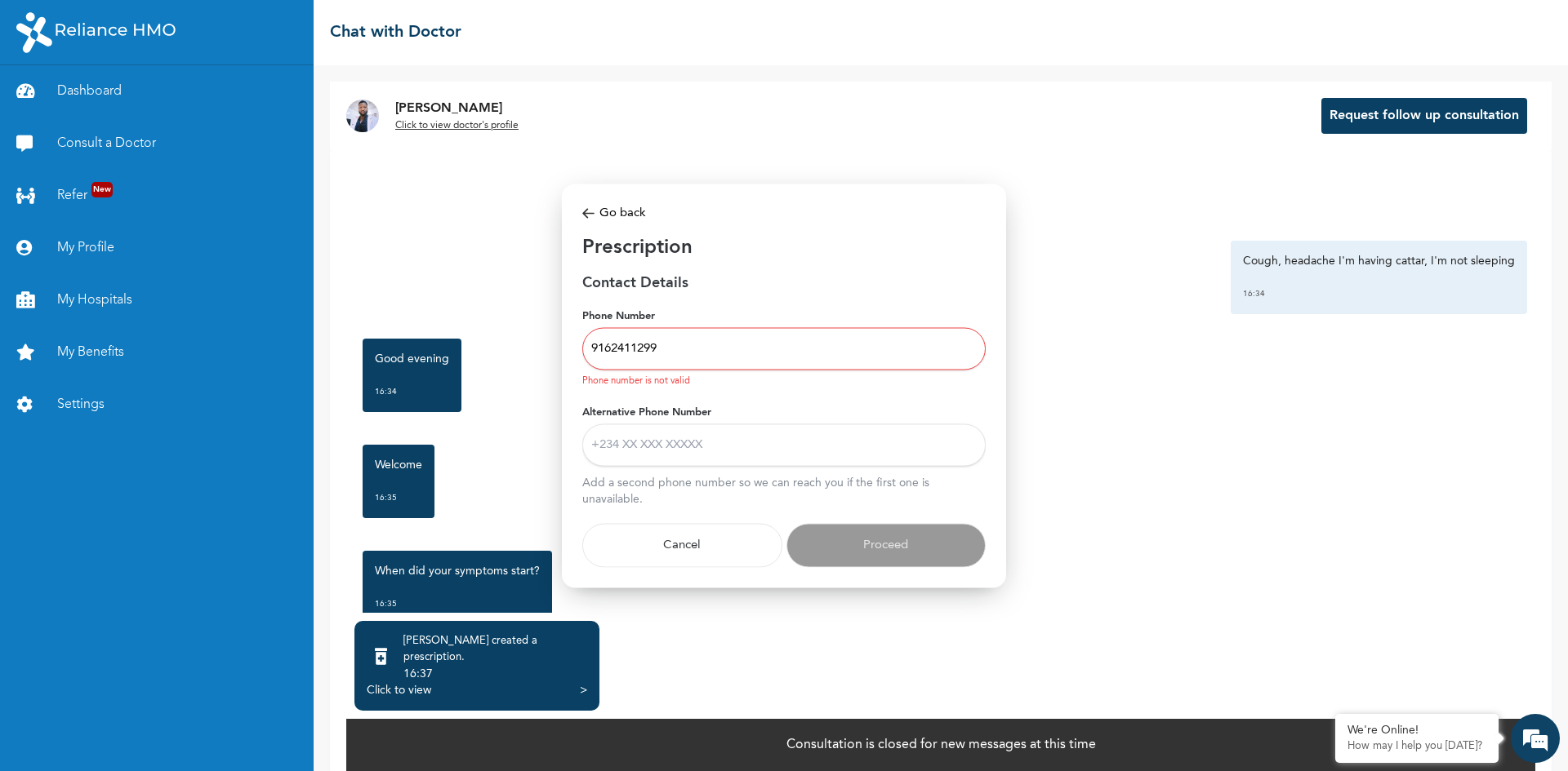
click at [588, 348] on input "9162411299" at bounding box center [784, 349] width 404 height 43
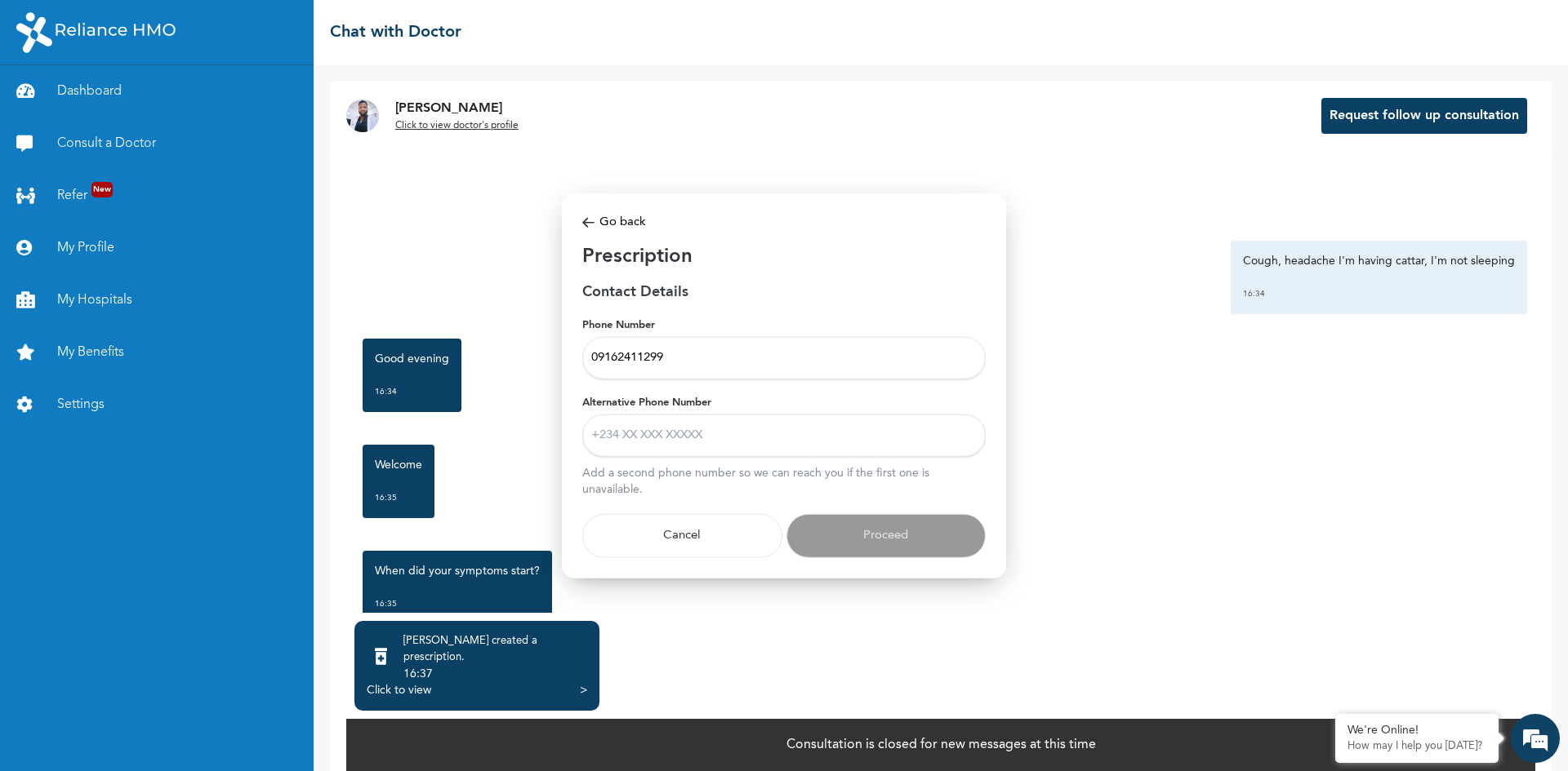
type input "09162411299"
click at [719, 445] on input "Alternative Phone Number" at bounding box center [784, 435] width 404 height 43
type input "09162411299"
click at [832, 534] on button "Proceed" at bounding box center [887, 536] width 200 height 44
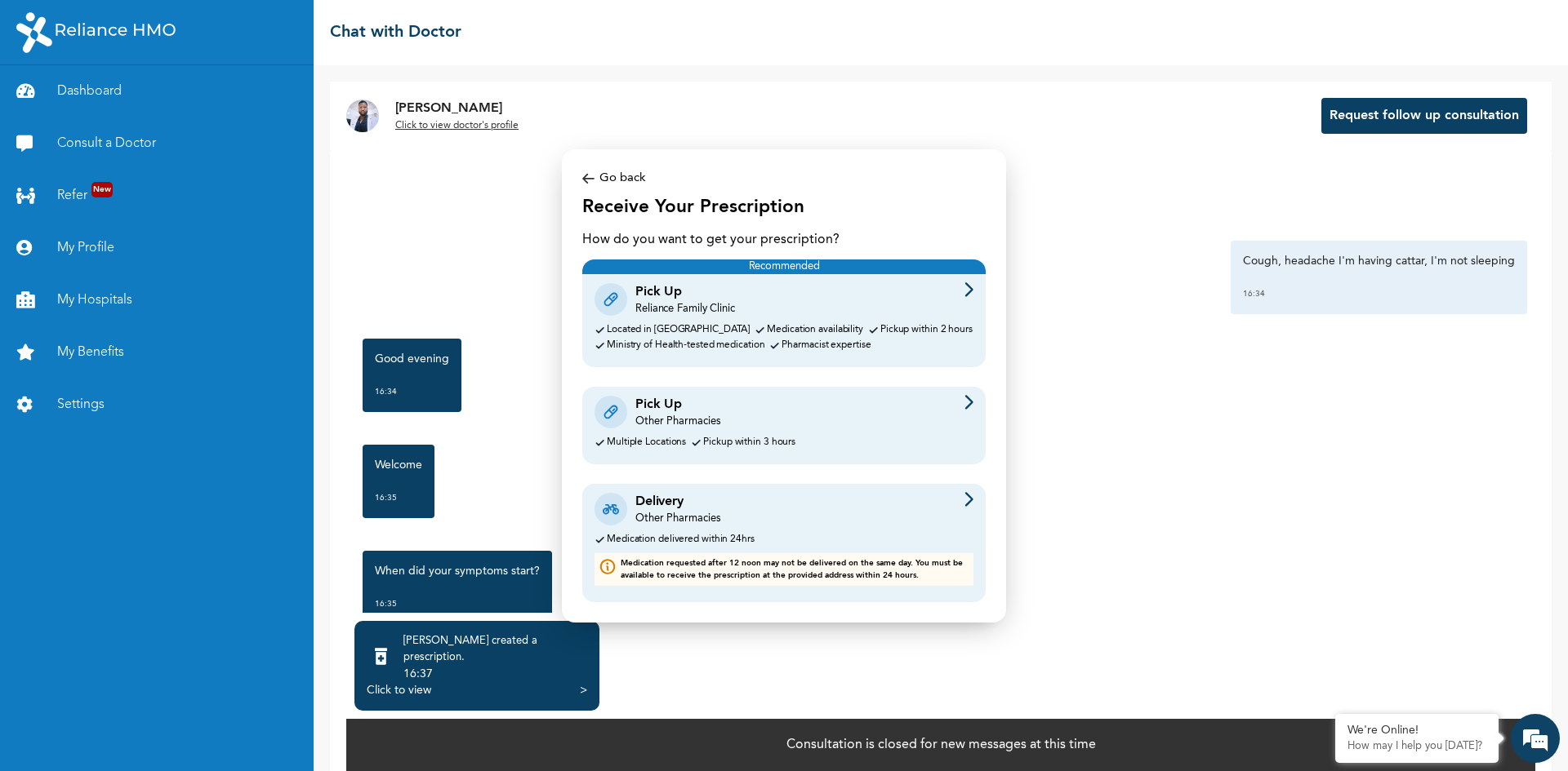
click at [963, 508] on div "Delivery Other Pharmacies" at bounding box center [784, 508] width 379 height 34
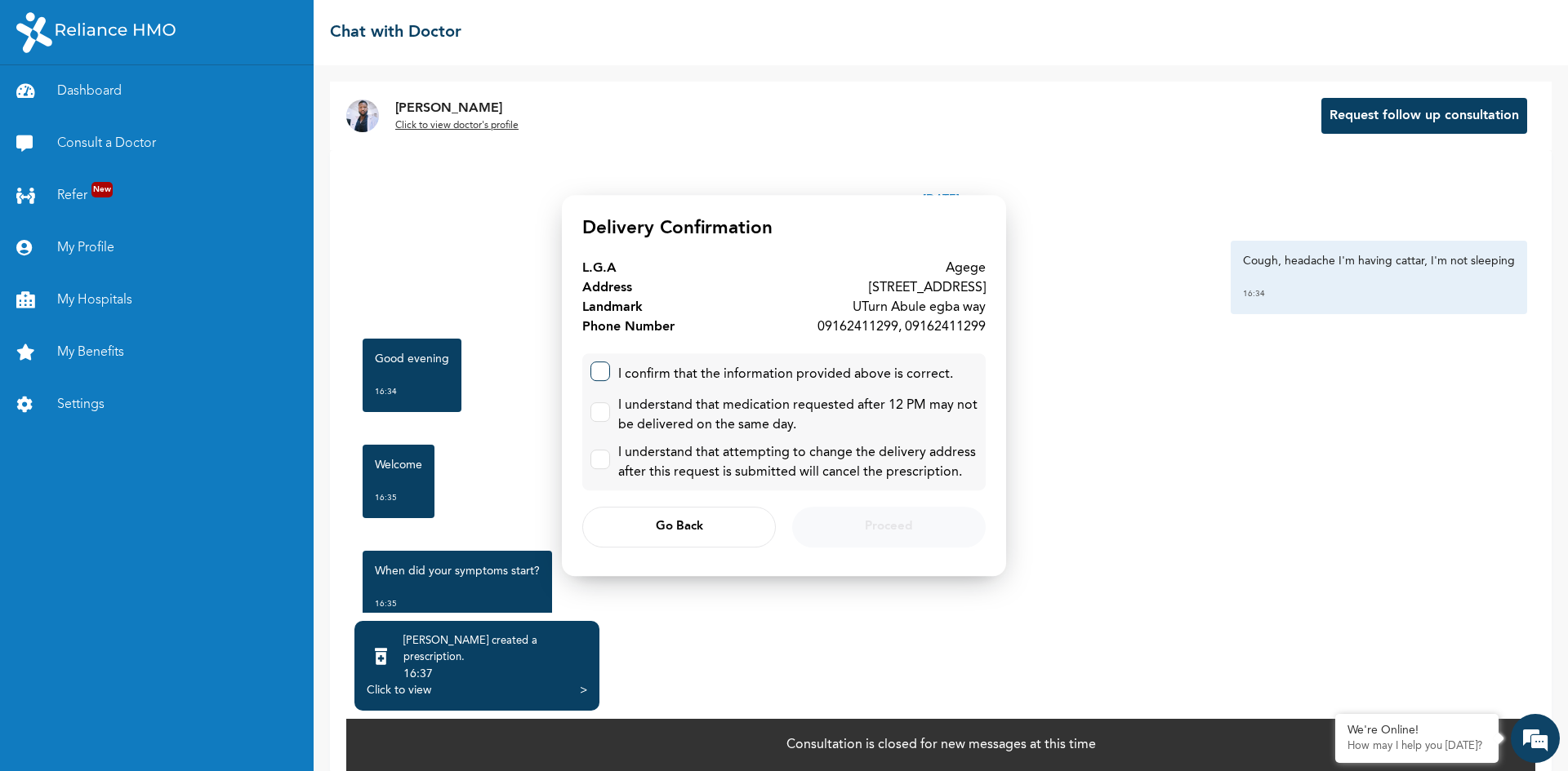
click at [601, 371] on input "checkbox" at bounding box center [596, 368] width 11 height 11
checkbox input "true"
click at [603, 413] on label at bounding box center [601, 413] width 20 height 20
click at [602, 413] on input "checkbox" at bounding box center [596, 408] width 11 height 11
checkbox input "true"
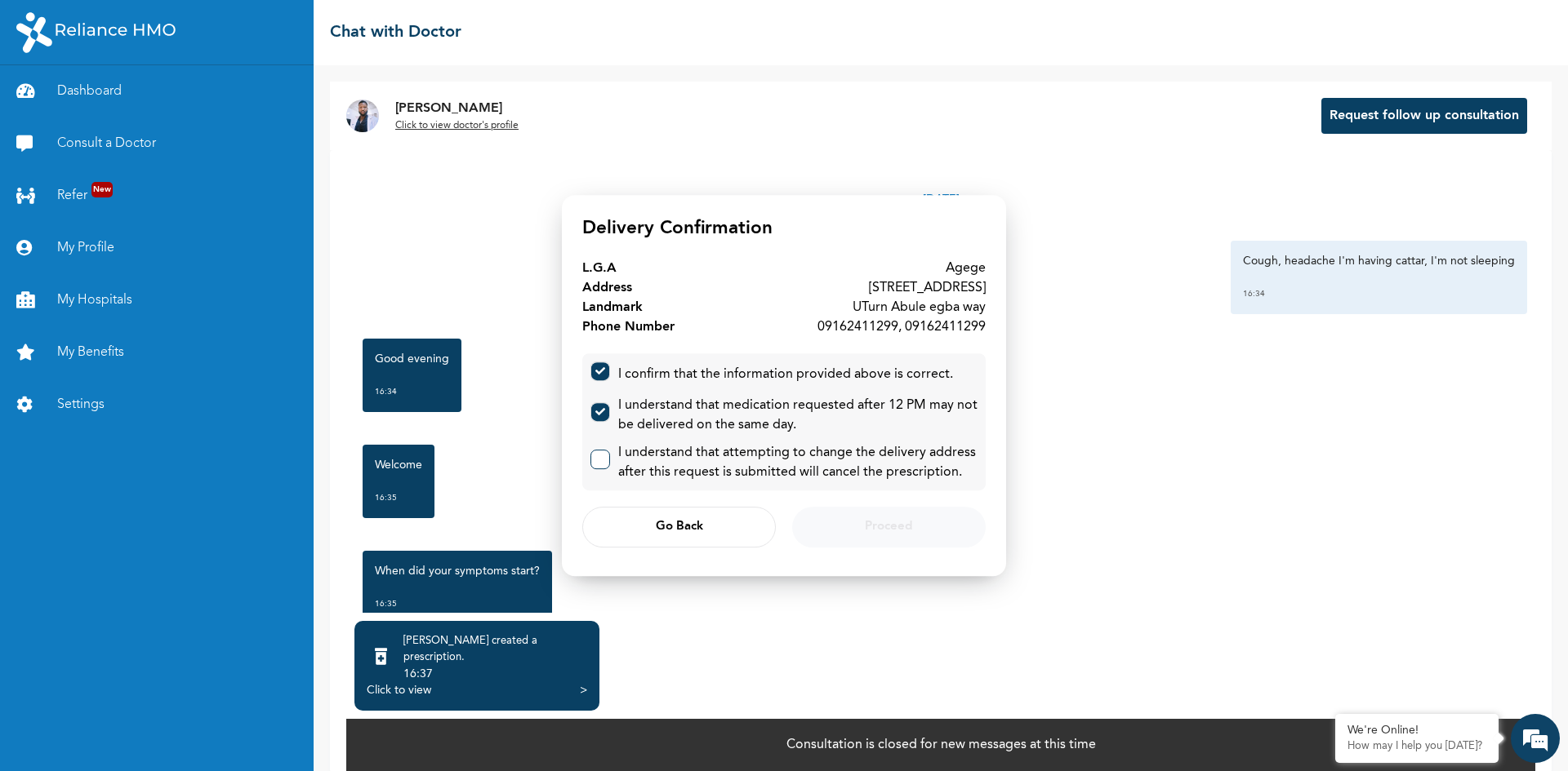
click at [601, 458] on input "checkbox" at bounding box center [596, 456] width 11 height 11
checkbox input "true"
click at [855, 528] on button "Proceed" at bounding box center [889, 527] width 193 height 41
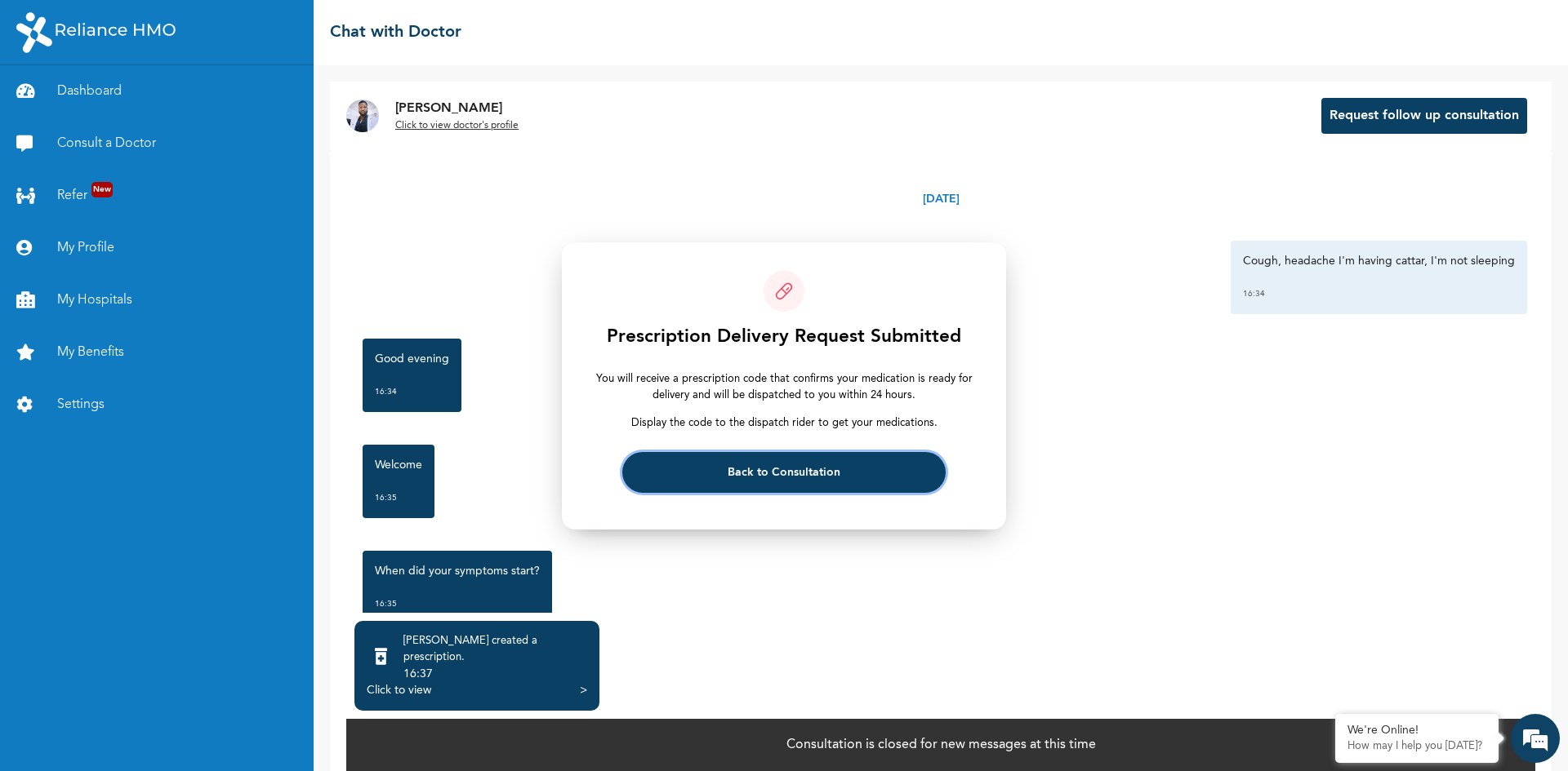
click at [834, 468] on span "Back to Consultation" at bounding box center [784, 472] width 113 height 11
